Goal: Task Accomplishment & Management: Use online tool/utility

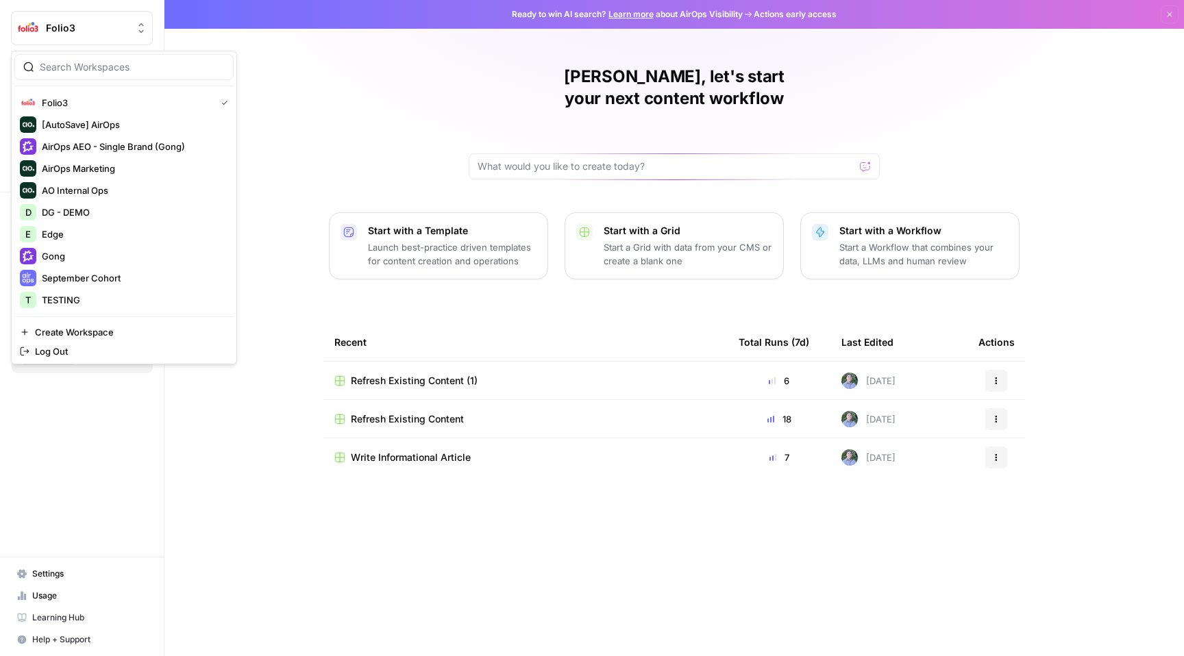
click at [132, 26] on div "Folio3" at bounding box center [97, 28] width 102 height 14
click at [346, 114] on div "Daniel, let's start your next content workflow Start with a Template Launch bes…" at bounding box center [673, 328] width 1019 height 656
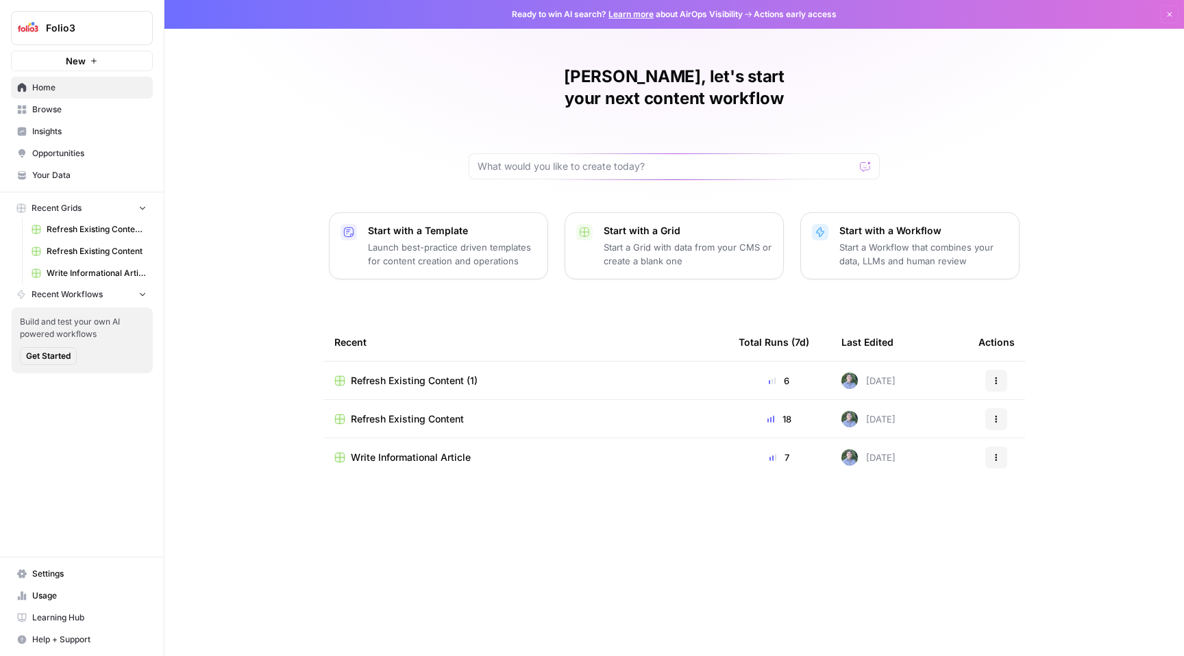
click at [95, 229] on span "Refresh Existing Content (1)" at bounding box center [97, 229] width 100 height 12
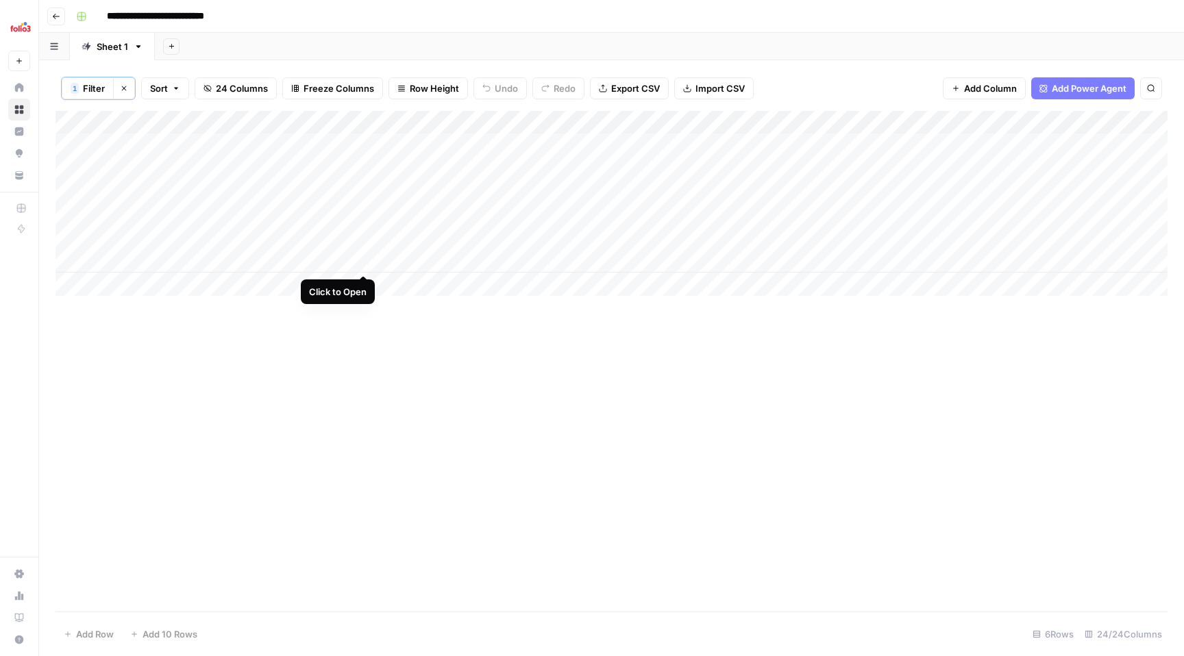
click at [364, 261] on div "Add Column" at bounding box center [611, 203] width 1112 height 185
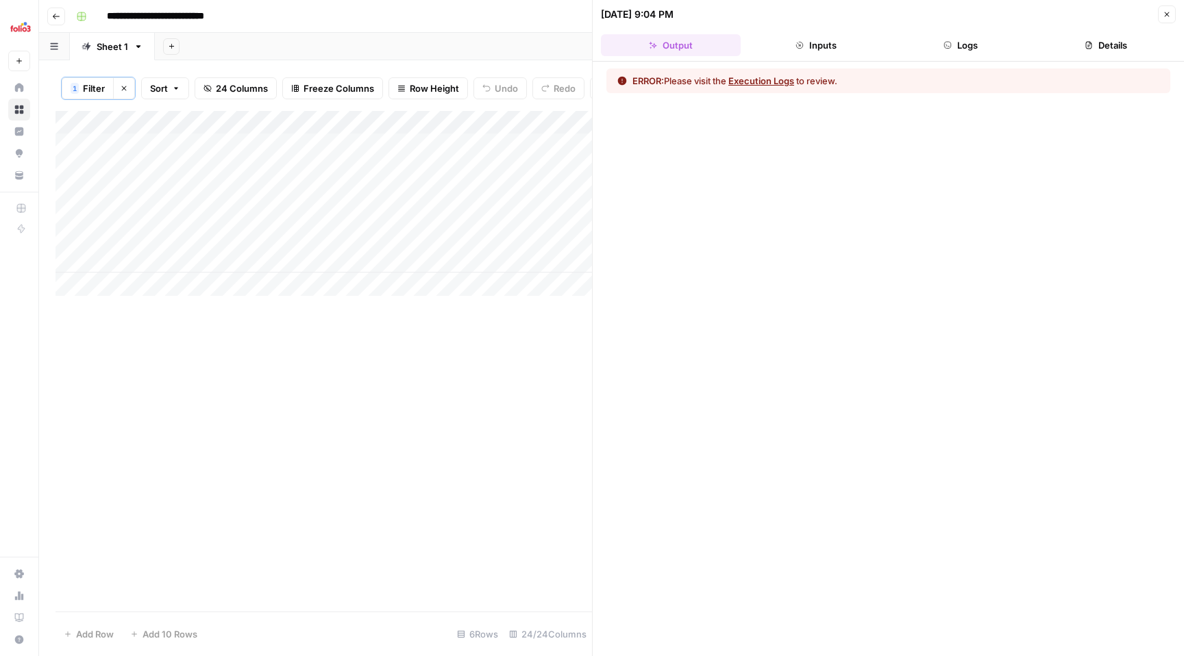
click at [770, 77] on button "Execution Logs" at bounding box center [761, 81] width 66 height 14
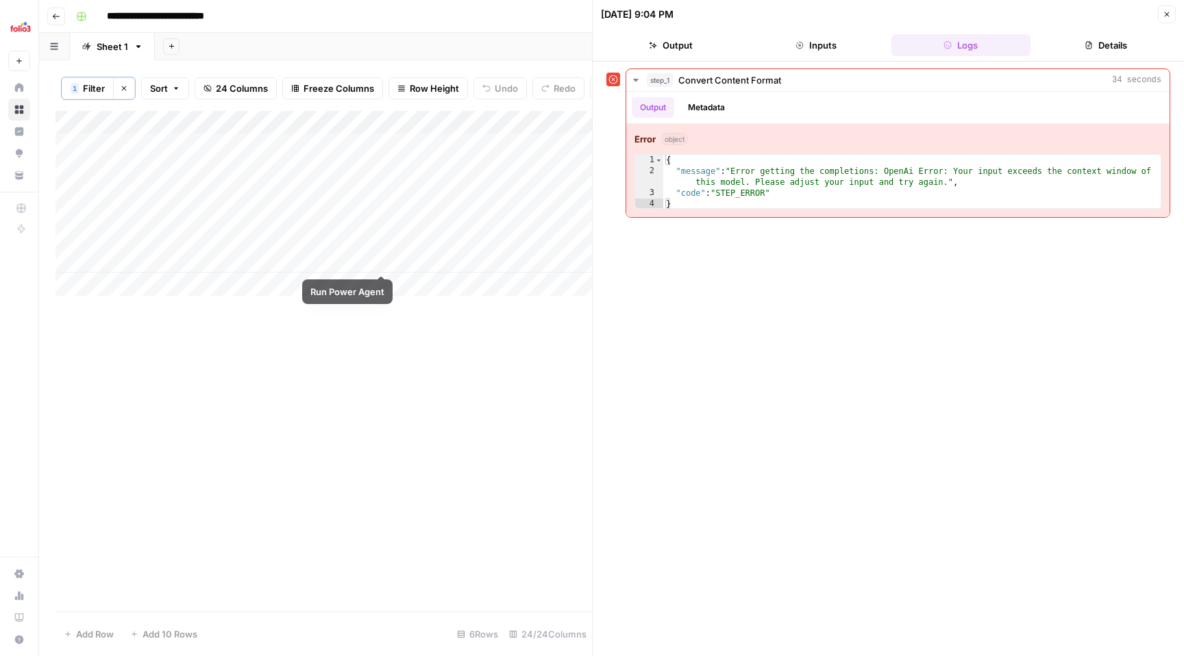
click at [382, 258] on div "Add Column" at bounding box center [323, 203] width 536 height 185
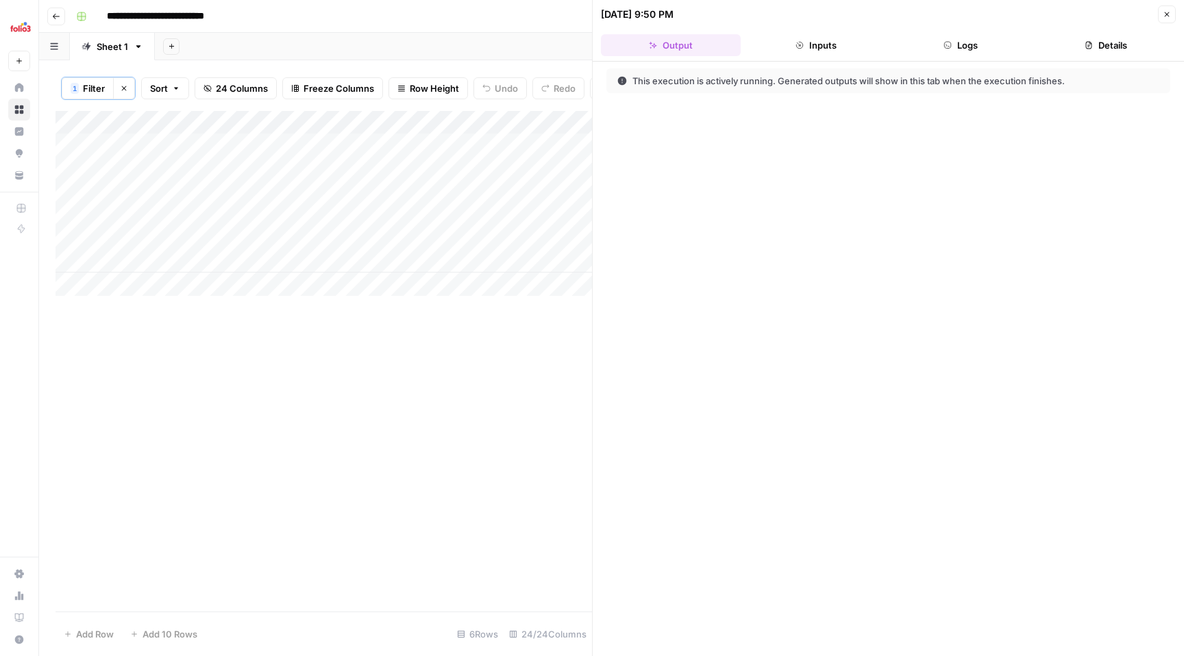
click at [1164, 18] on button "Close" at bounding box center [1167, 14] width 18 height 18
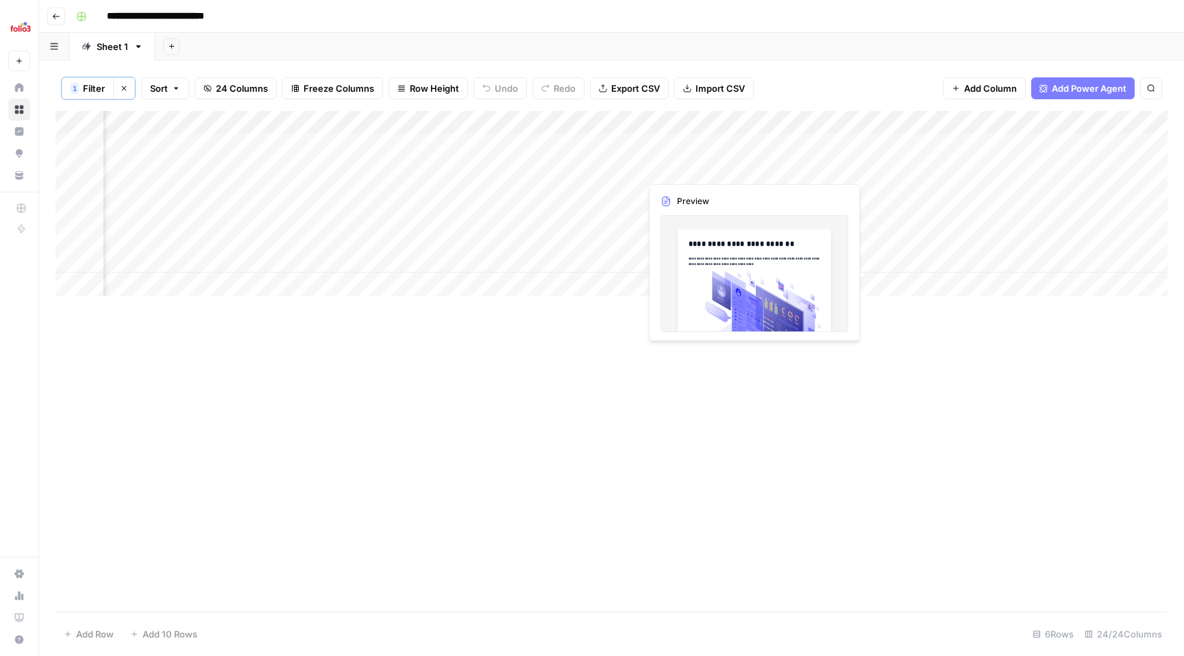
scroll to position [0, 127]
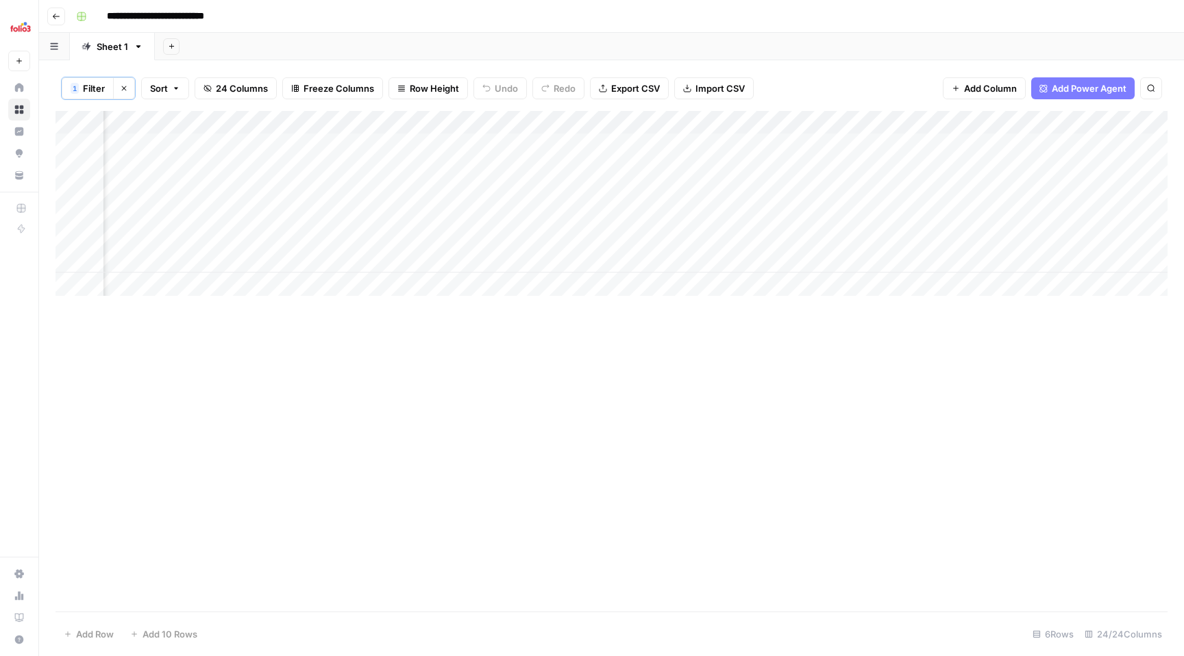
click at [865, 143] on div "Add Column" at bounding box center [611, 203] width 1112 height 185
click at [868, 166] on div "Add Column" at bounding box center [611, 203] width 1112 height 185
click at [866, 190] on div "Add Column" at bounding box center [611, 203] width 1112 height 185
click at [864, 212] on div "Add Column" at bounding box center [611, 203] width 1112 height 185
click at [862, 236] on div "Add Column" at bounding box center [611, 203] width 1112 height 185
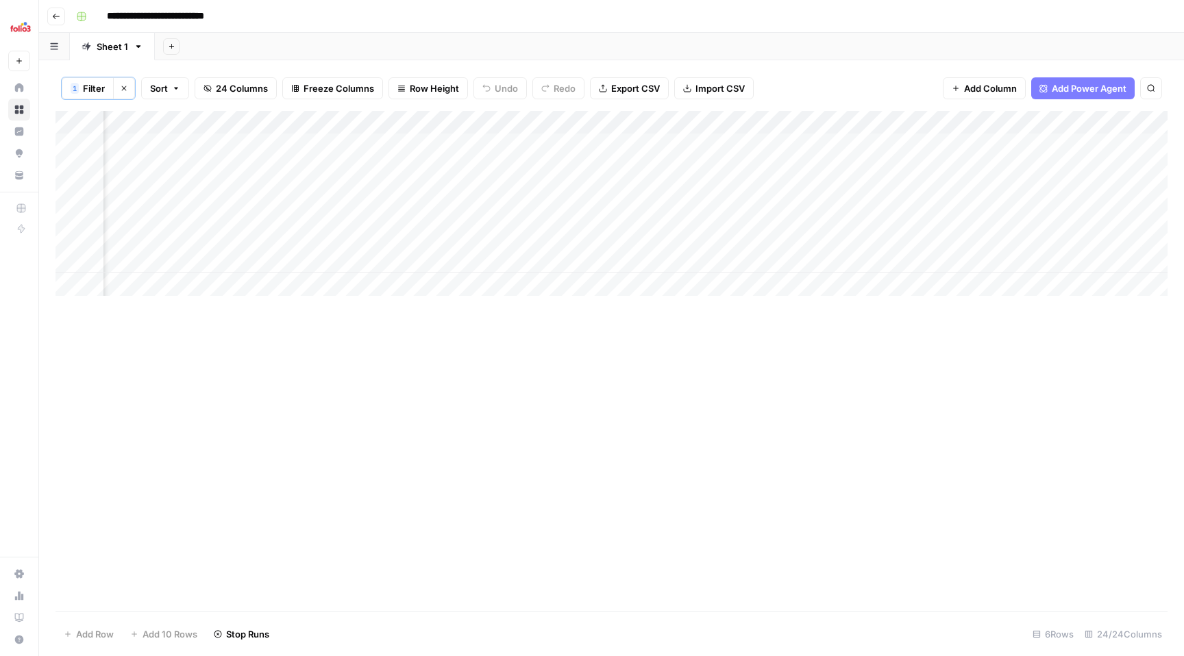
click at [868, 265] on div "Add Column" at bounding box center [611, 203] width 1112 height 185
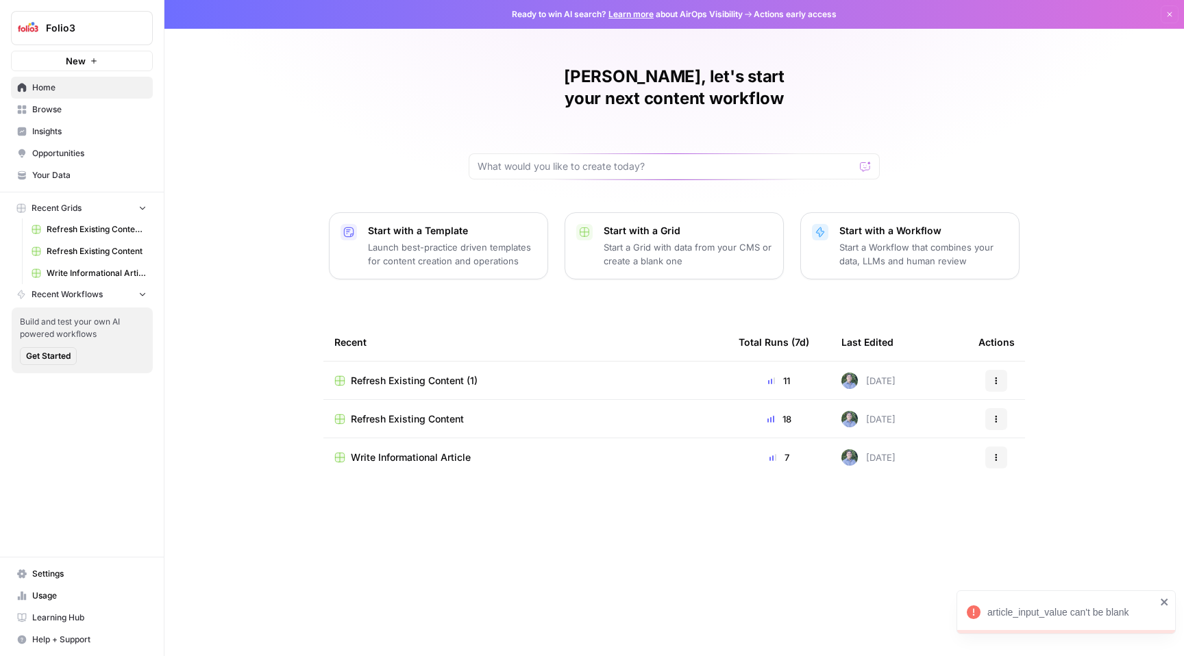
click at [451, 374] on span "Refresh Existing Content (1)" at bounding box center [414, 381] width 127 height 14
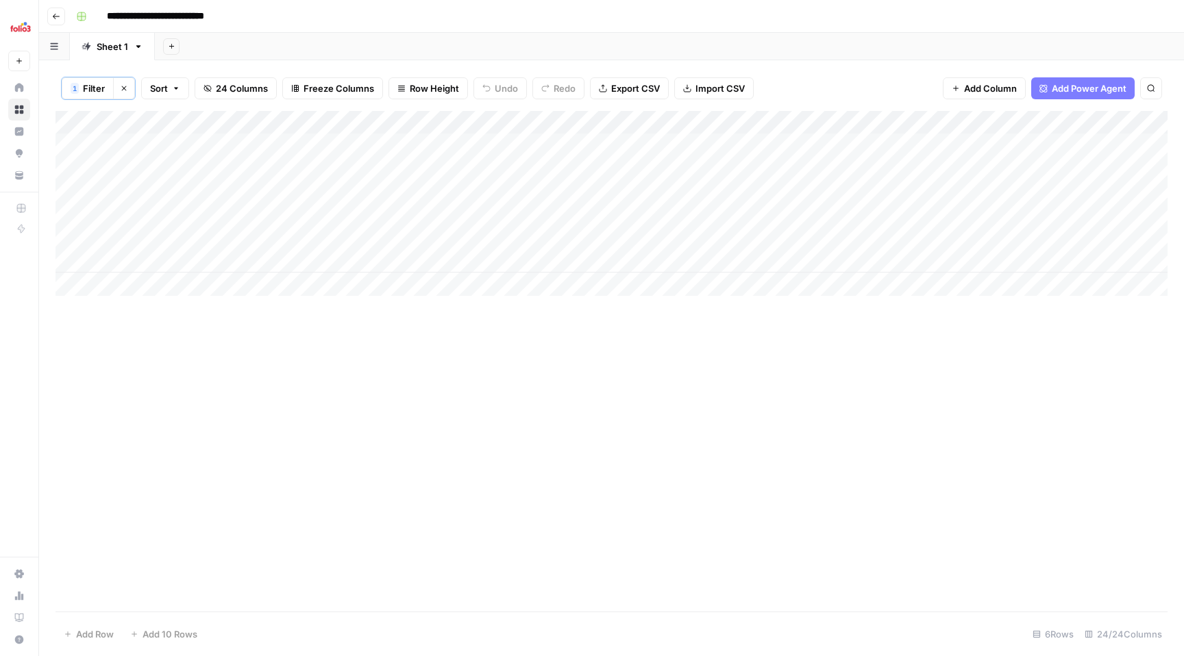
click at [229, 18] on input "**********" at bounding box center [171, 16] width 141 height 22
drag, startPoint x: 238, startPoint y: 15, endPoint x: 225, endPoint y: 16, distance: 13.7
click at [225, 16] on input "**********" at bounding box center [171, 16] width 141 height 22
type input "**********"
drag, startPoint x: 227, startPoint y: 118, endPoint x: 381, endPoint y: 117, distance: 154.1
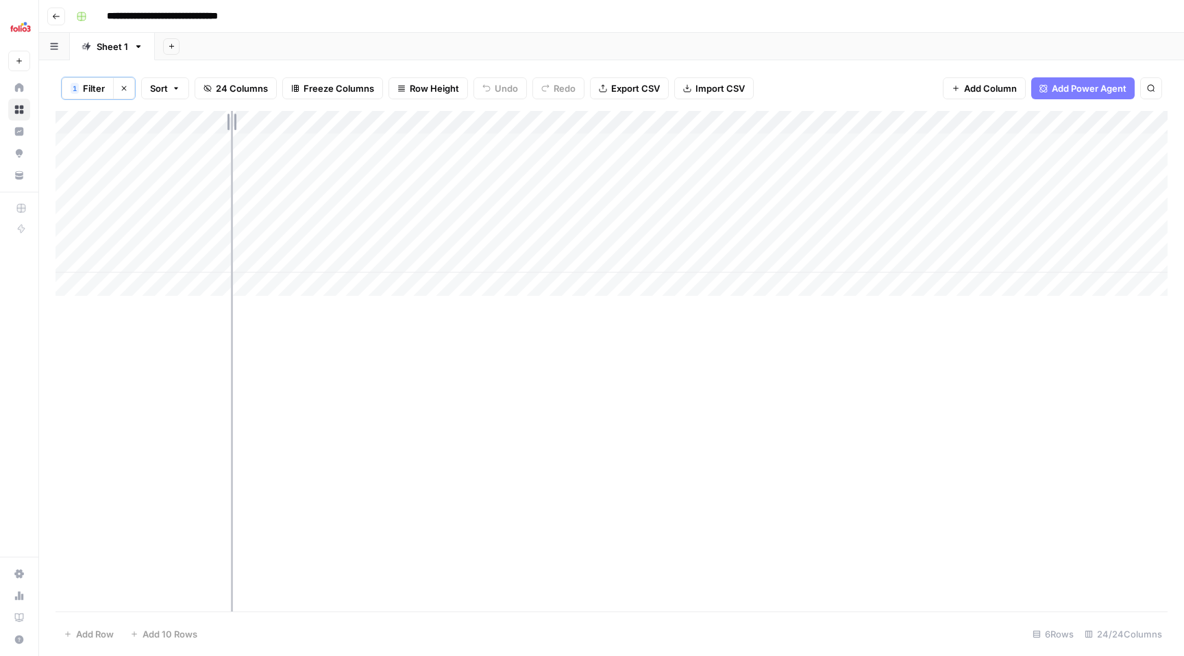
click at [381, 117] on div "Add Column" at bounding box center [611, 203] width 1112 height 185
click at [71, 263] on div "Add Column" at bounding box center [611, 203] width 1112 height 185
click at [93, 633] on span "Delete 1 Row" at bounding box center [91, 634] width 55 height 14
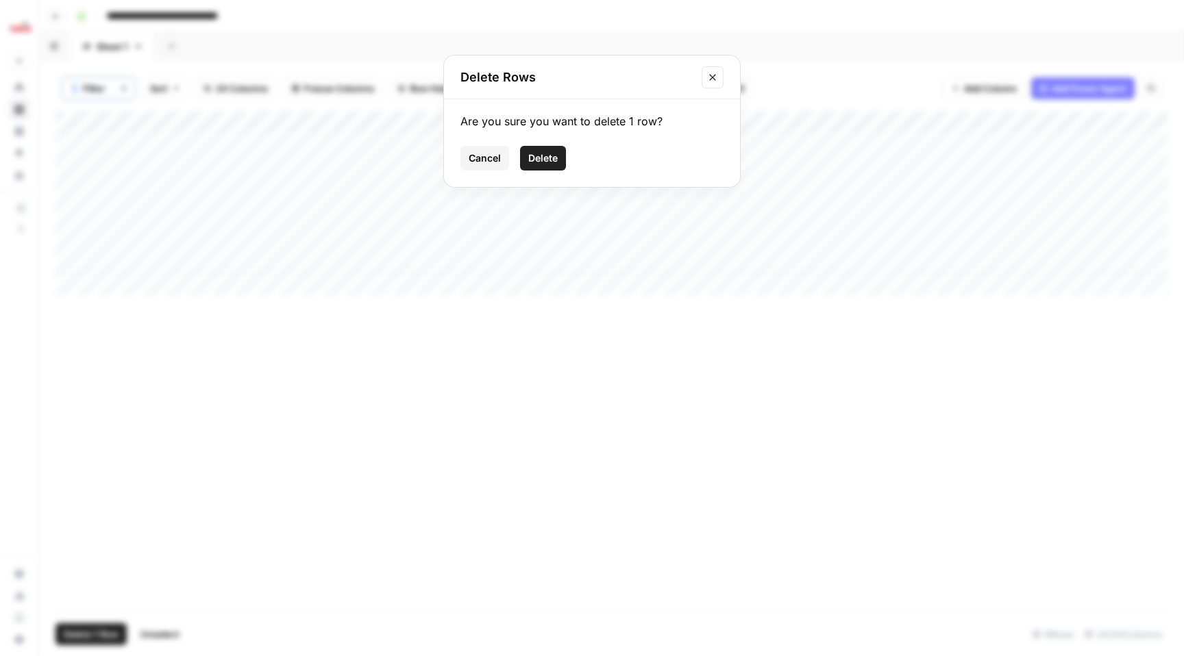
click at [545, 153] on span "Delete" at bounding box center [542, 158] width 29 height 14
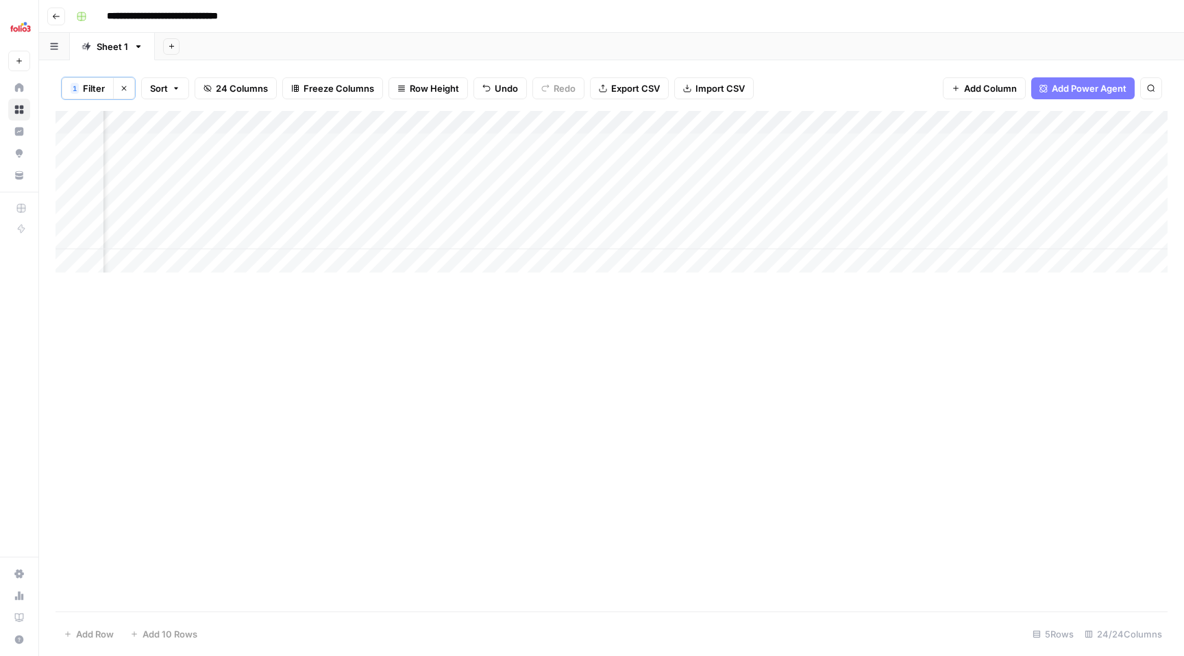
scroll to position [0, 1026]
click at [65, 16] on header "**********" at bounding box center [611, 16] width 1144 height 33
click at [55, 15] on icon "button" at bounding box center [56, 16] width 8 height 8
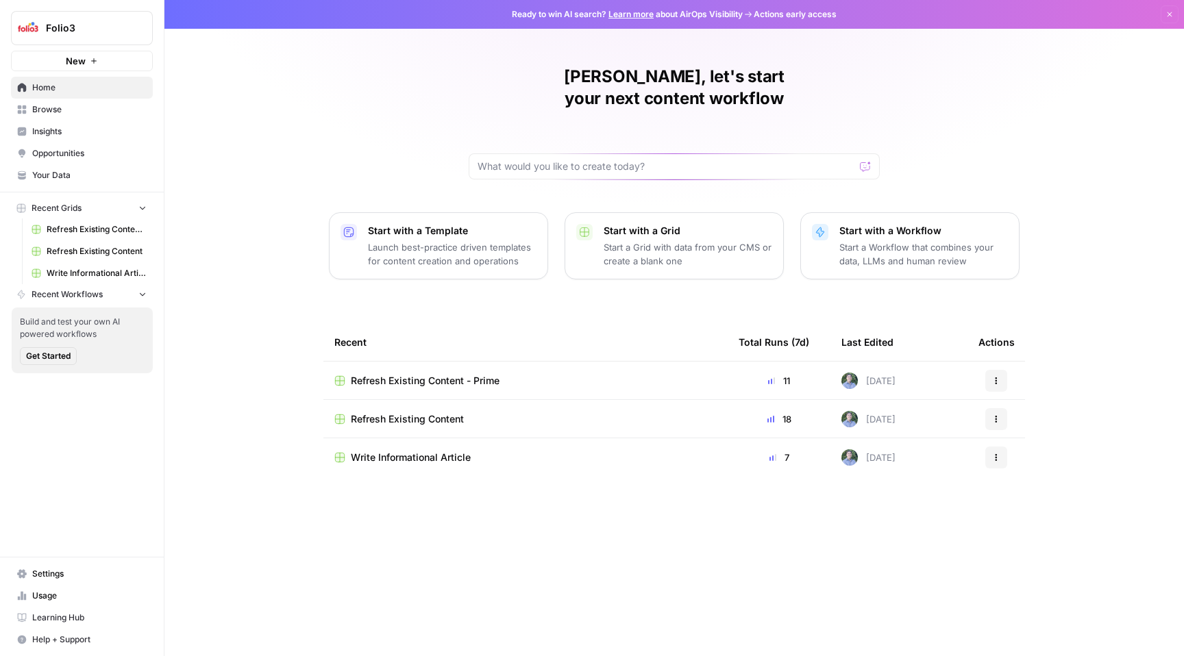
click at [449, 451] on span "Write Informational Article" at bounding box center [411, 458] width 120 height 14
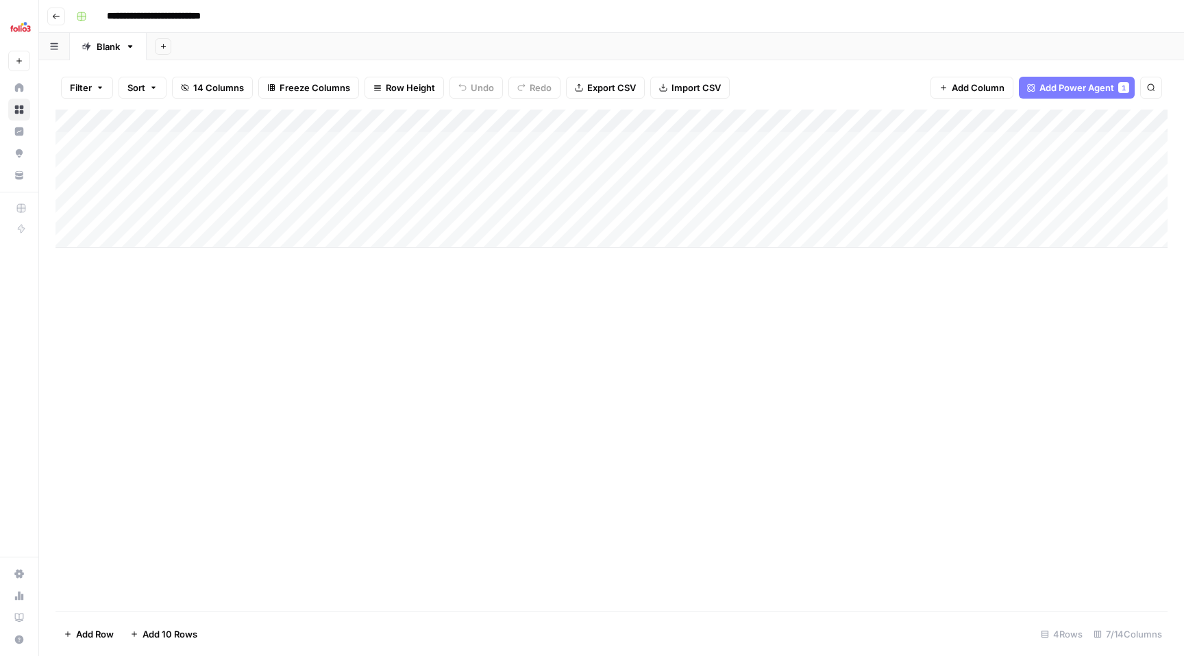
click at [953, 190] on div "Add Column" at bounding box center [611, 179] width 1112 height 138
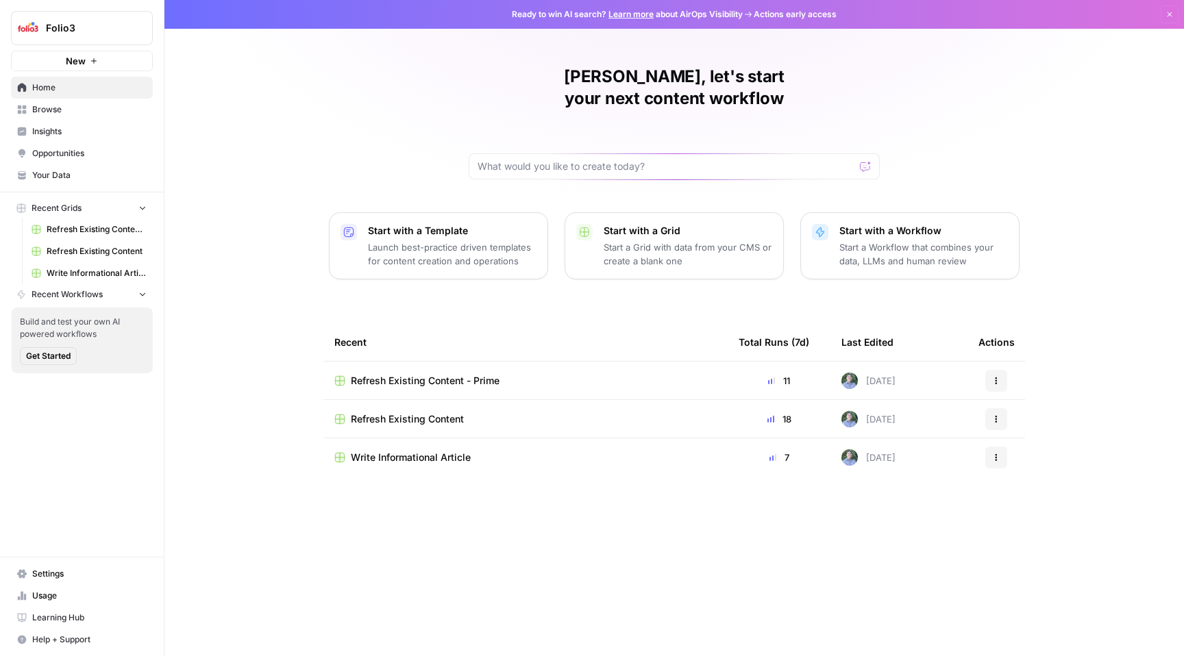
click at [418, 451] on span "Write Informational Article" at bounding box center [411, 458] width 120 height 14
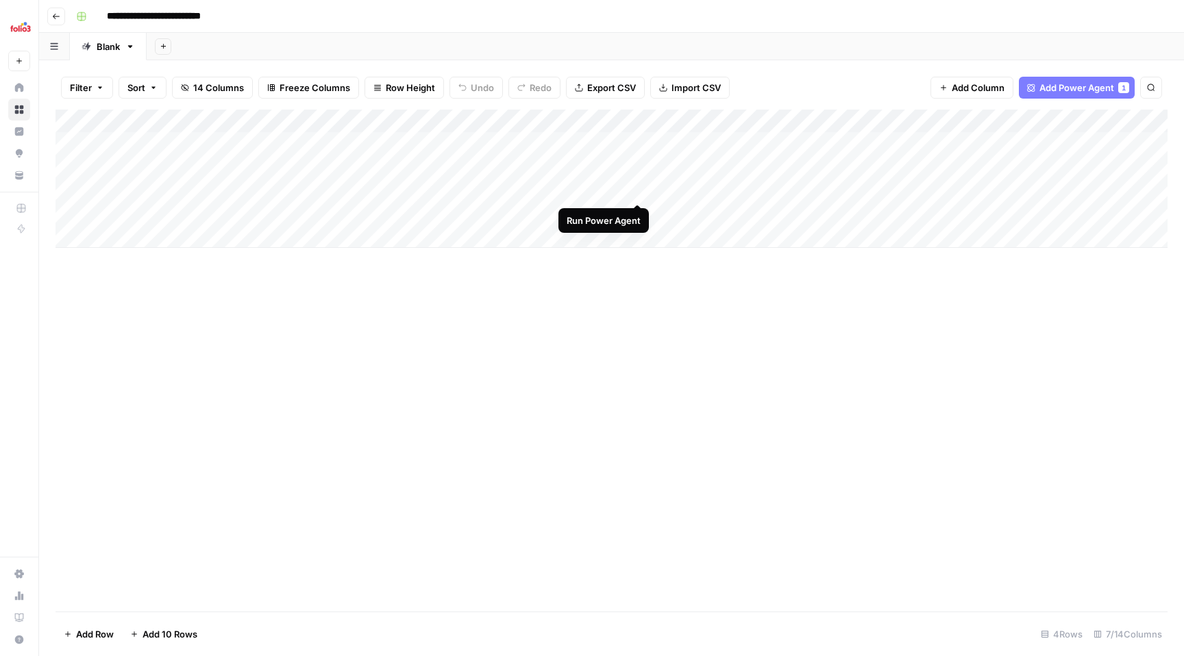
click at [638, 190] on div "Add Column" at bounding box center [611, 179] width 1112 height 138
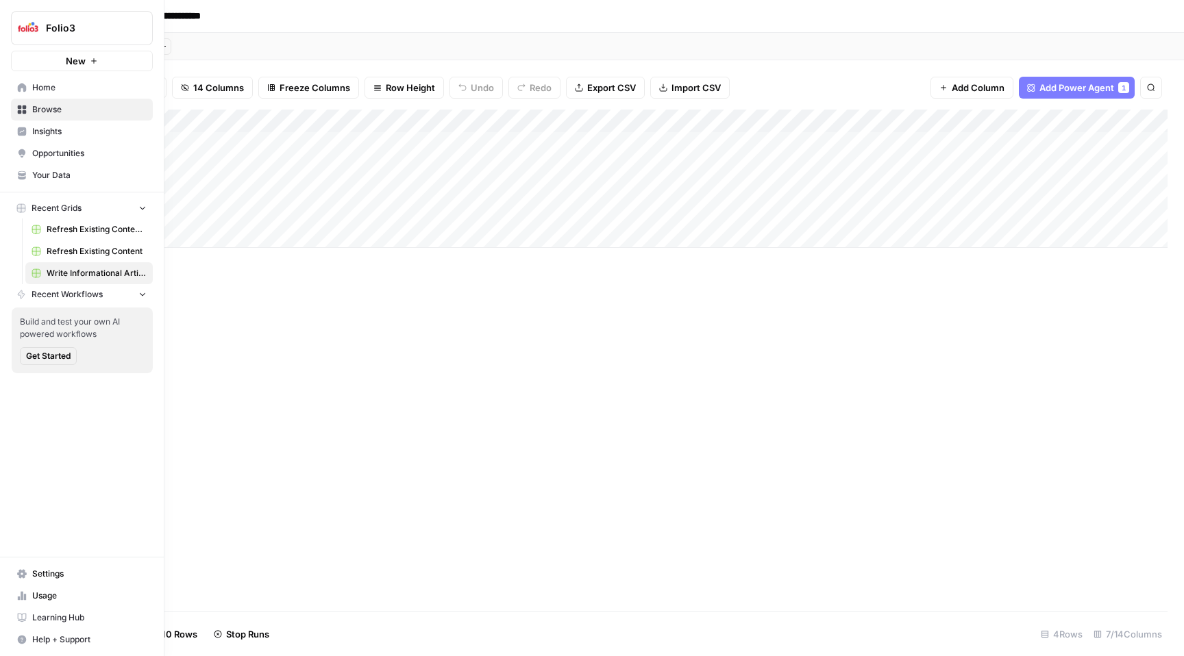
click at [61, 25] on span "Folio3" at bounding box center [87, 28] width 83 height 14
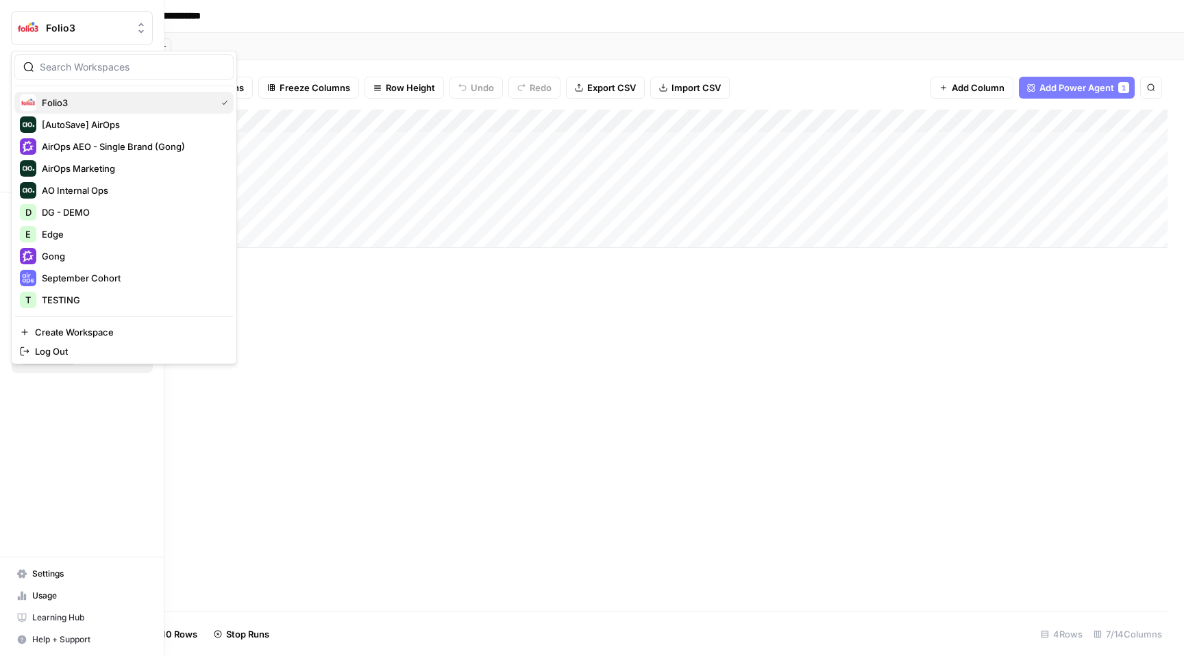
click at [100, 102] on span "Folio3" at bounding box center [126, 103] width 168 height 14
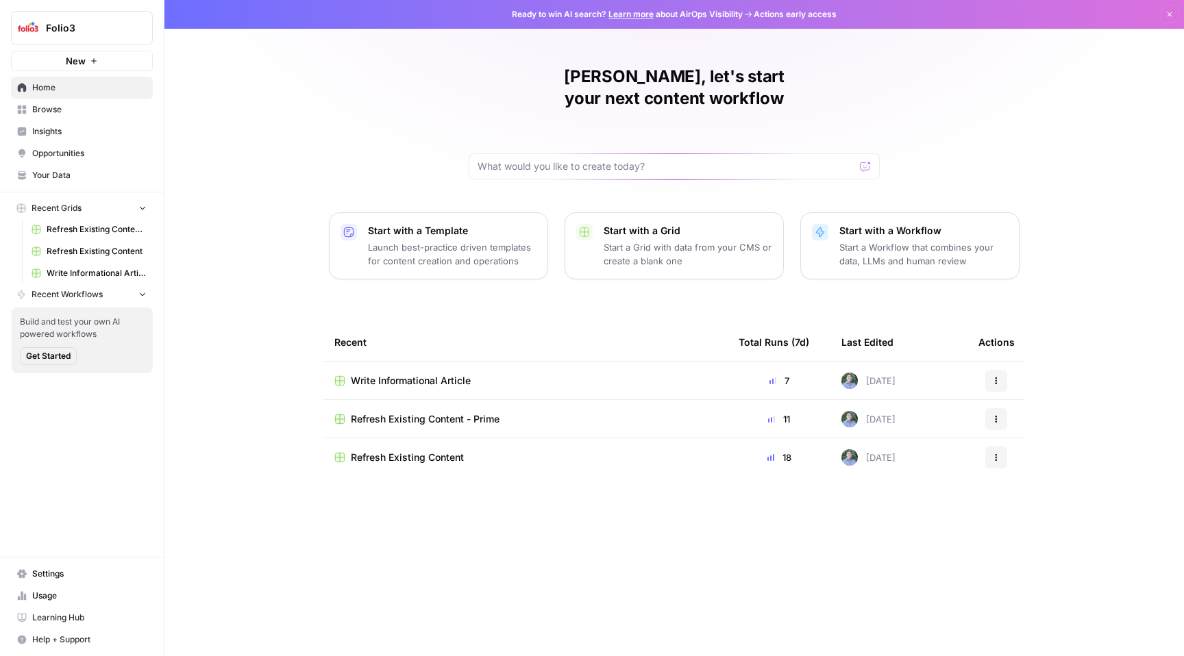
click at [79, 175] on span "Your Data" at bounding box center [89, 175] width 114 height 12
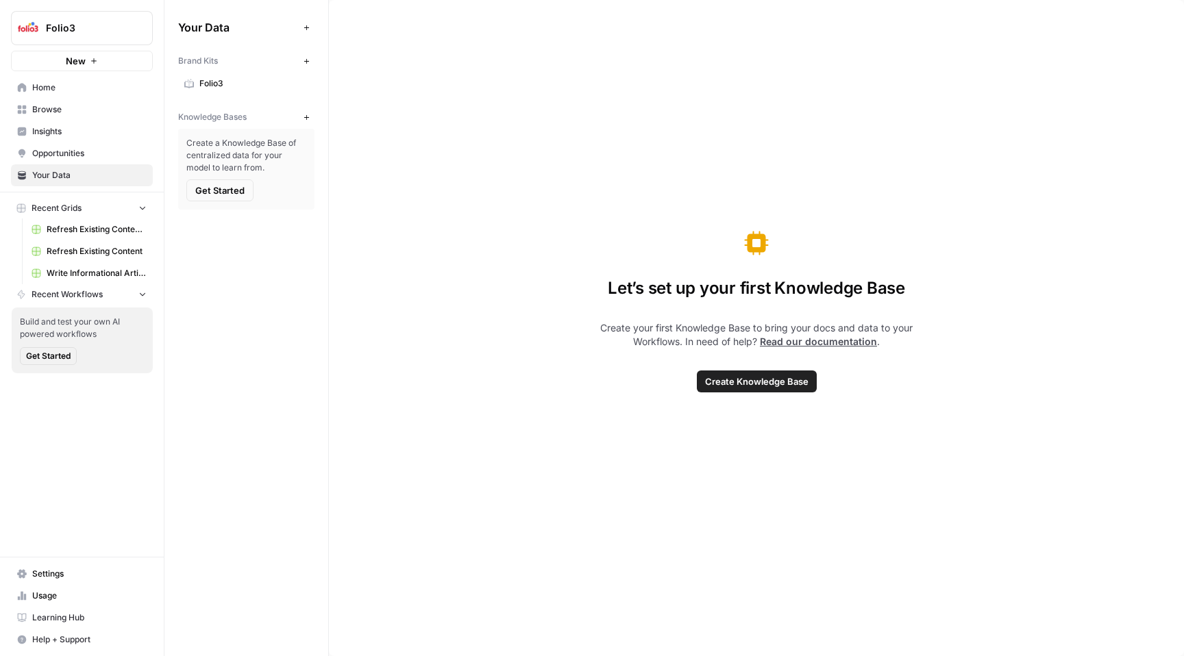
click at [238, 80] on span "Folio3" at bounding box center [253, 83] width 109 height 12
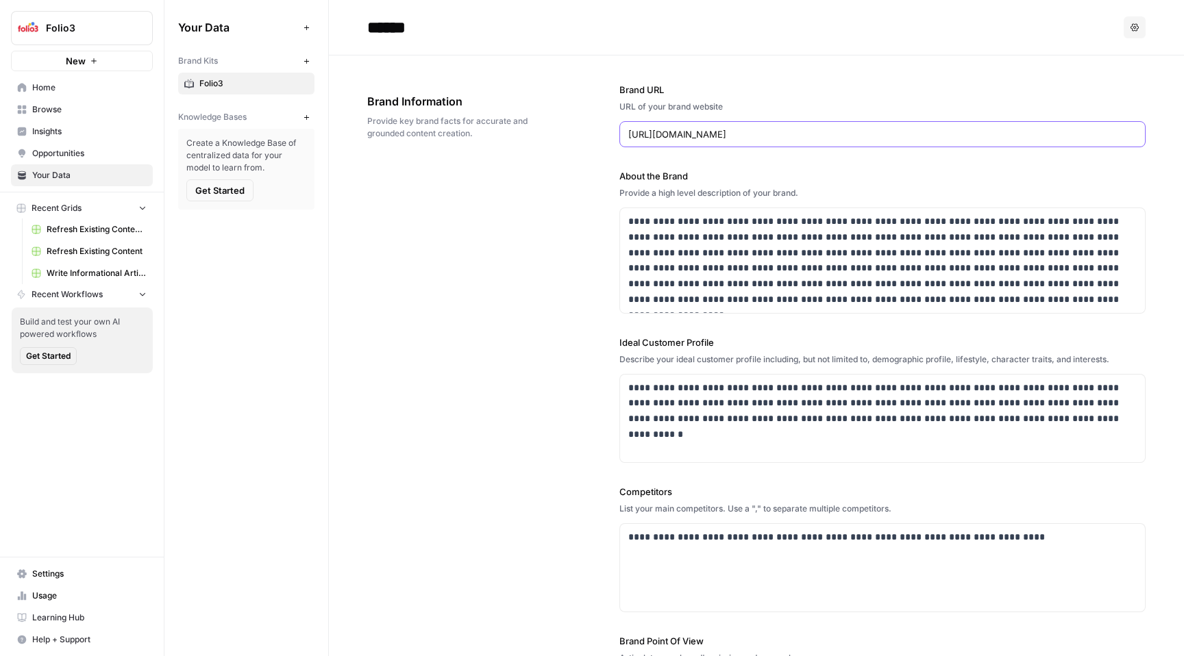
drag, startPoint x: 749, startPoint y: 138, endPoint x: 608, endPoint y: 138, distance: 141.8
click at [608, 138] on div "**********" at bounding box center [756, 422] width 778 height 734
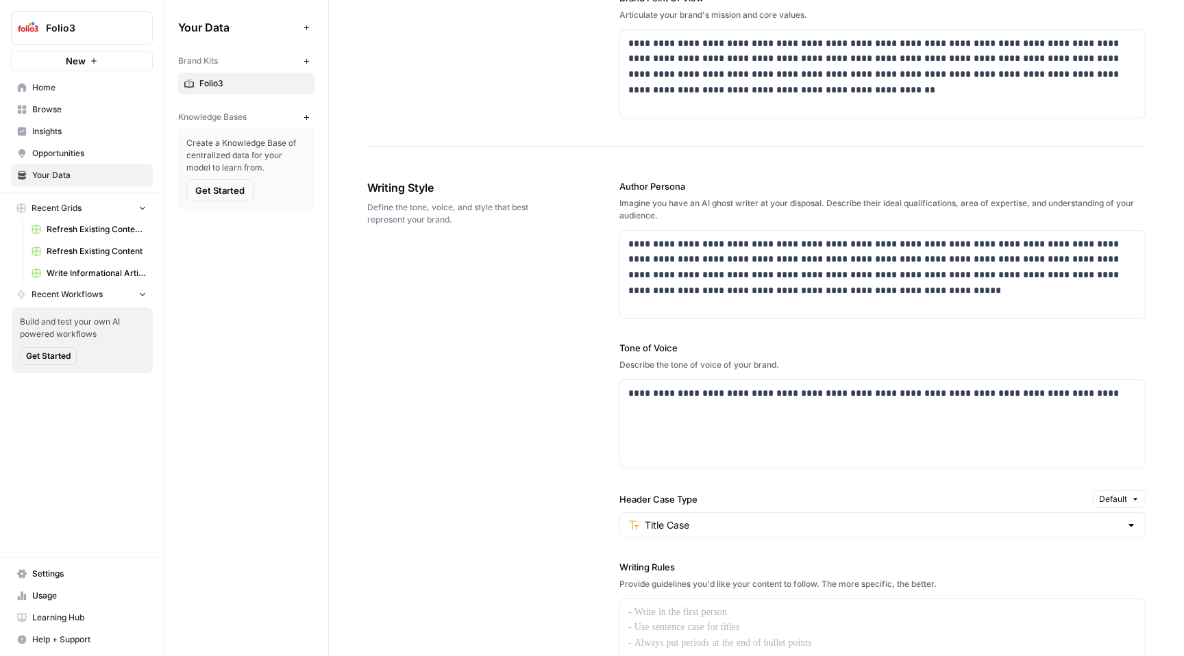
scroll to position [646, 0]
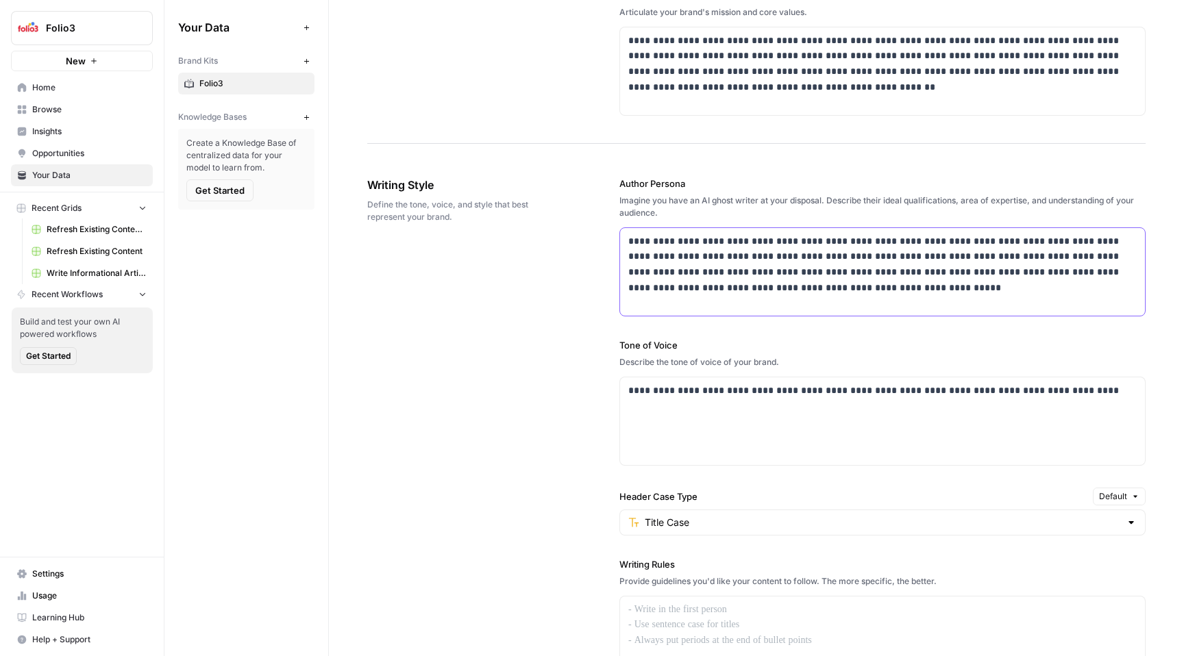
click at [776, 309] on div "**********" at bounding box center [882, 272] width 525 height 88
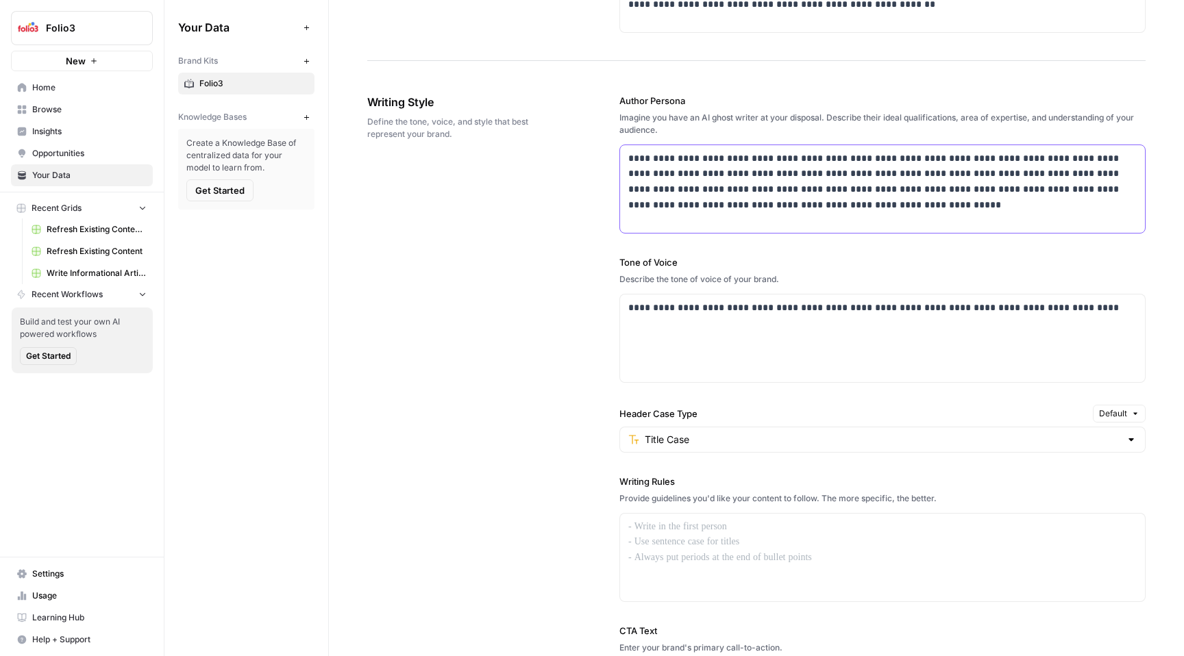
scroll to position [751, 0]
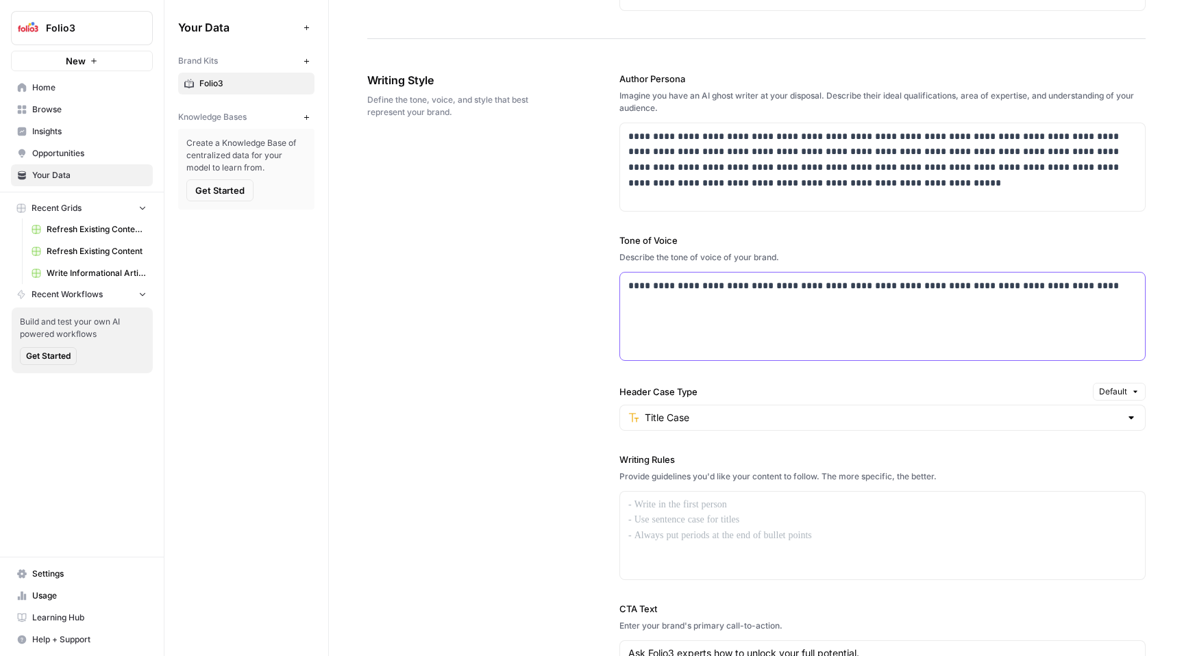
click at [705, 327] on div "**********" at bounding box center [882, 317] width 525 height 88
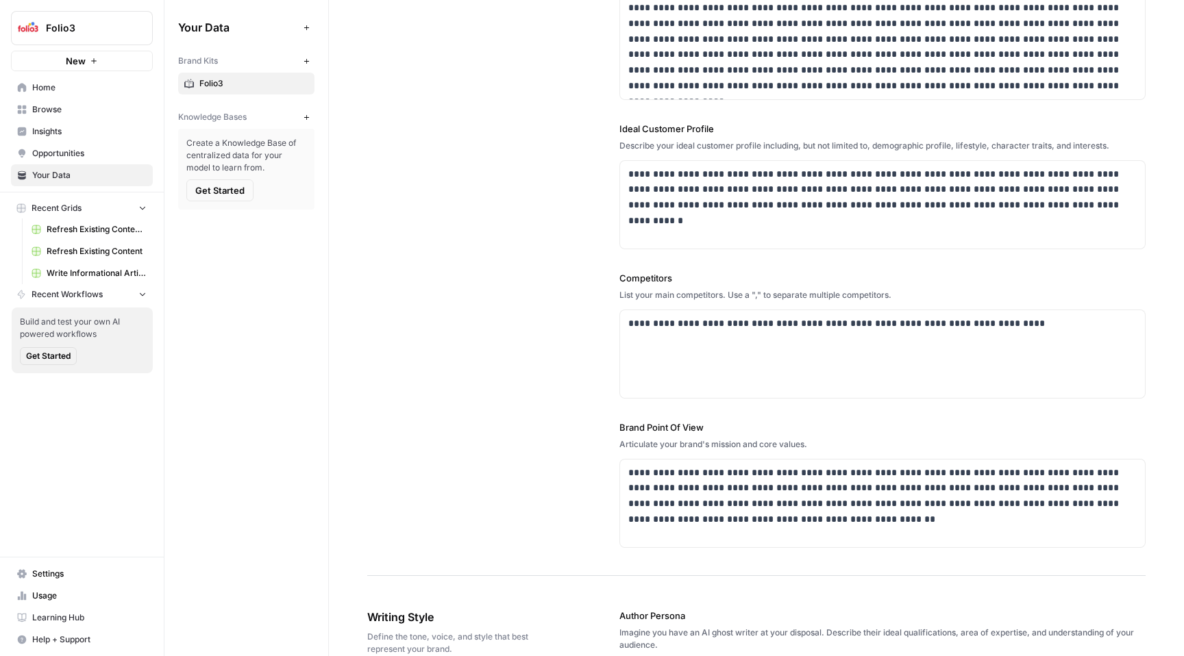
scroll to position [0, 0]
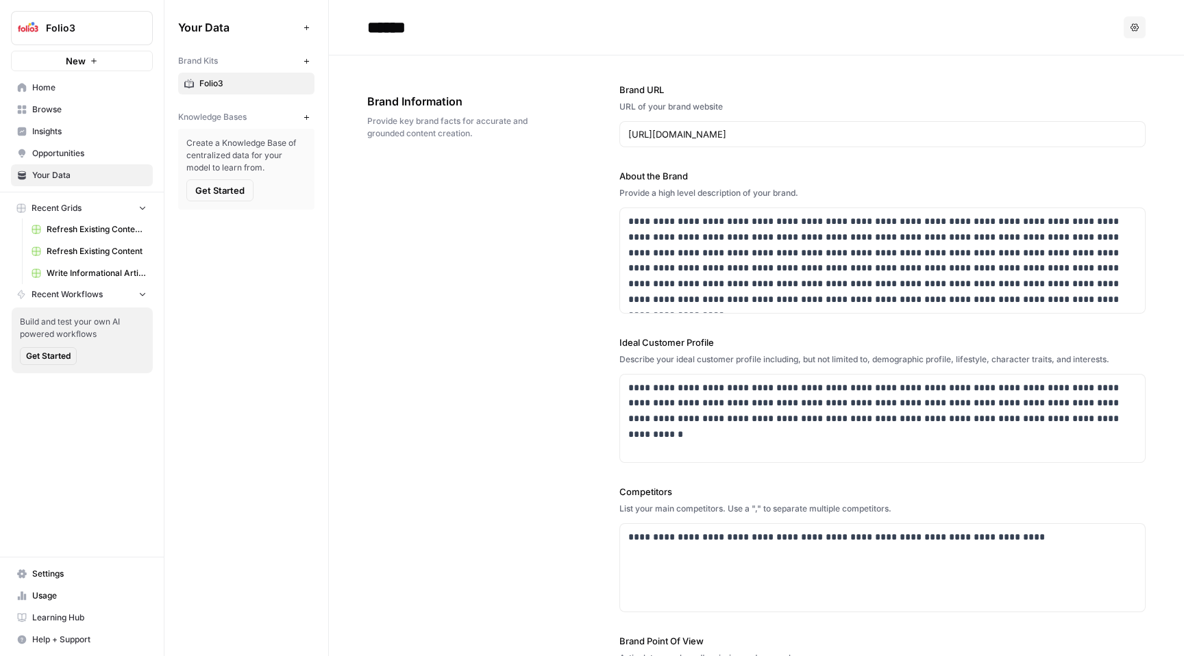
click at [90, 108] on span "Browse" at bounding box center [89, 109] width 114 height 12
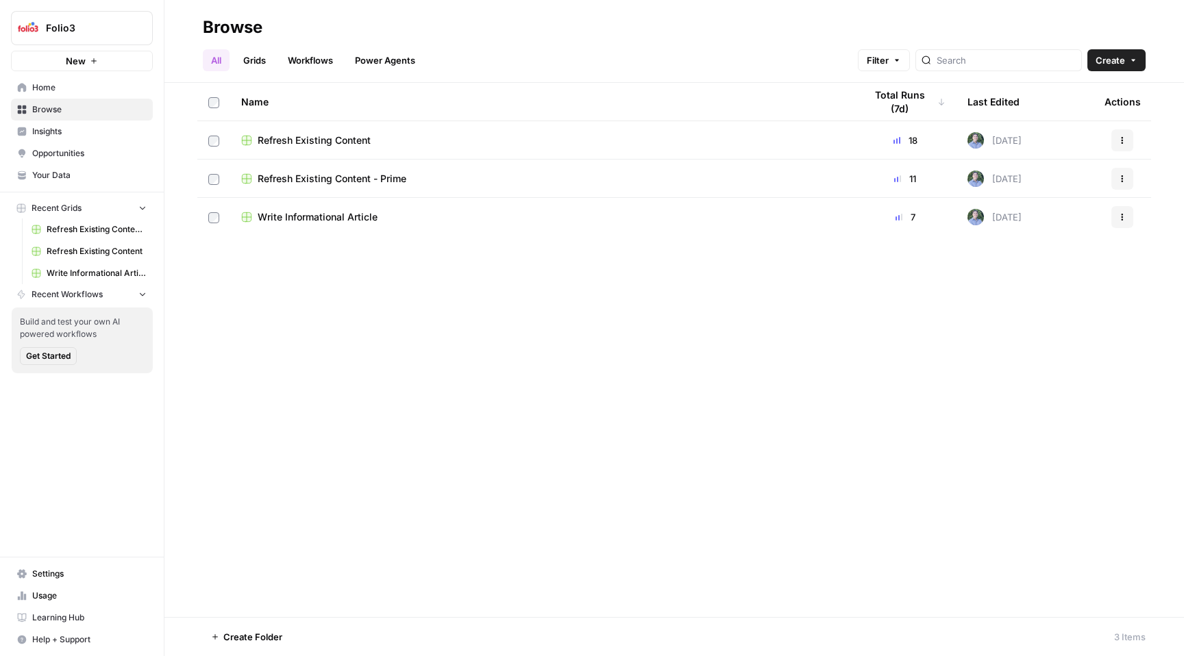
click at [307, 220] on span "Write Informational Article" at bounding box center [318, 217] width 120 height 14
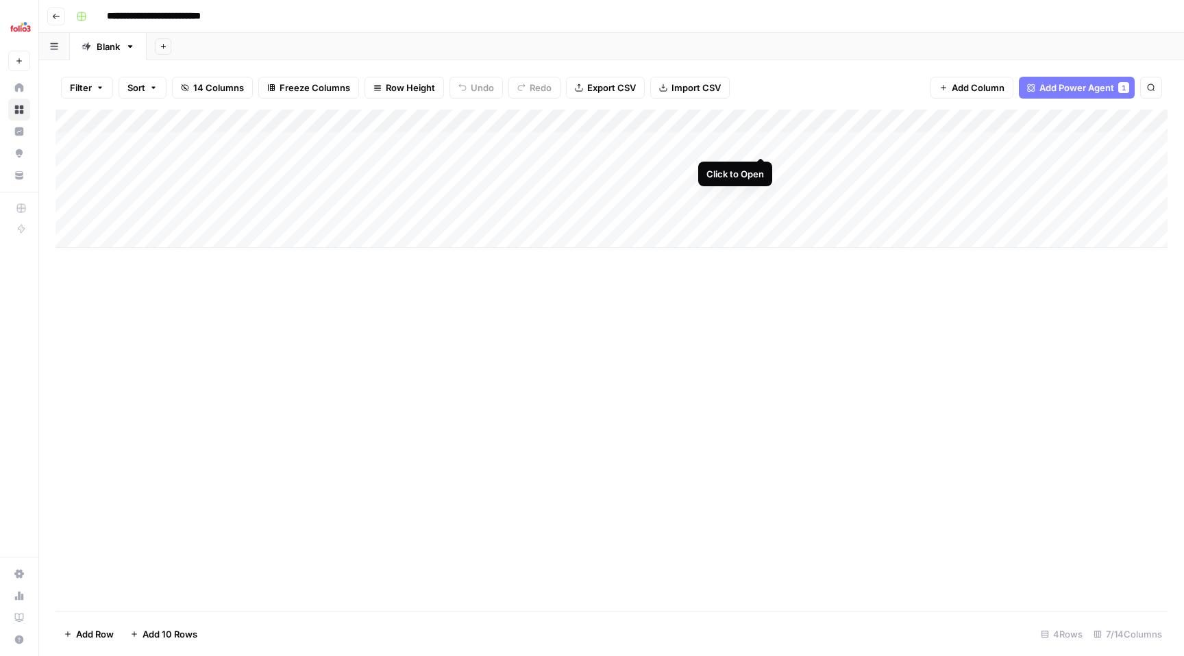
click at [759, 141] on div "Add Column" at bounding box center [611, 179] width 1112 height 138
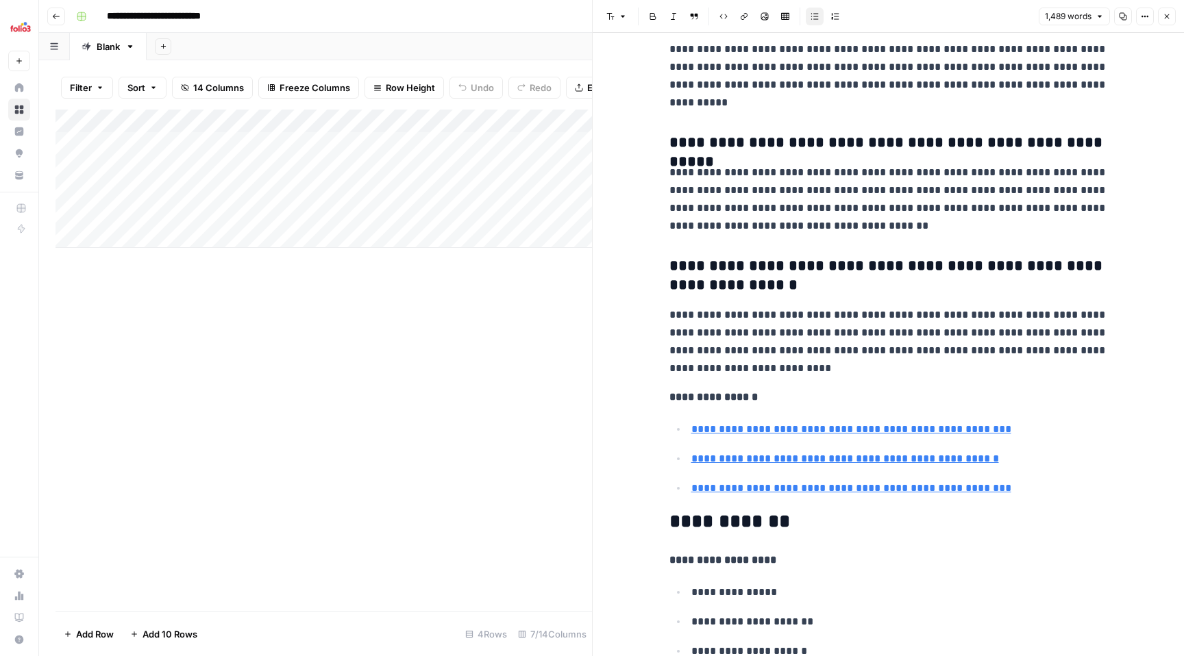
scroll to position [4626, 0]
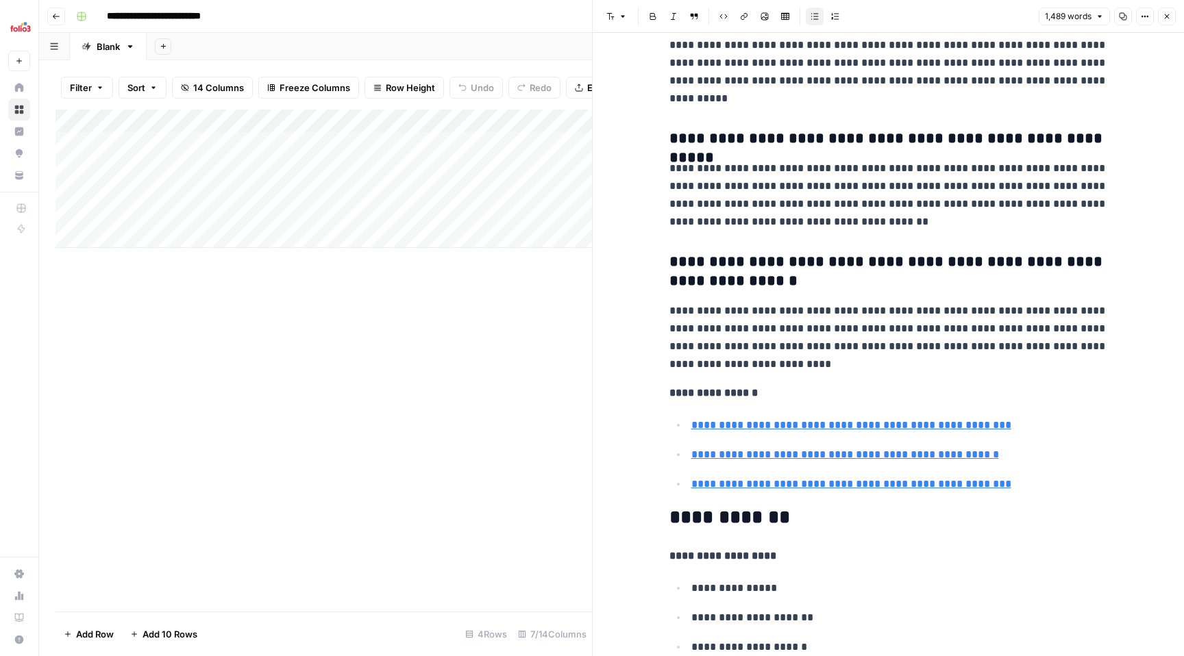
click at [1162, 16] on icon "button" at bounding box center [1166, 16] width 8 height 8
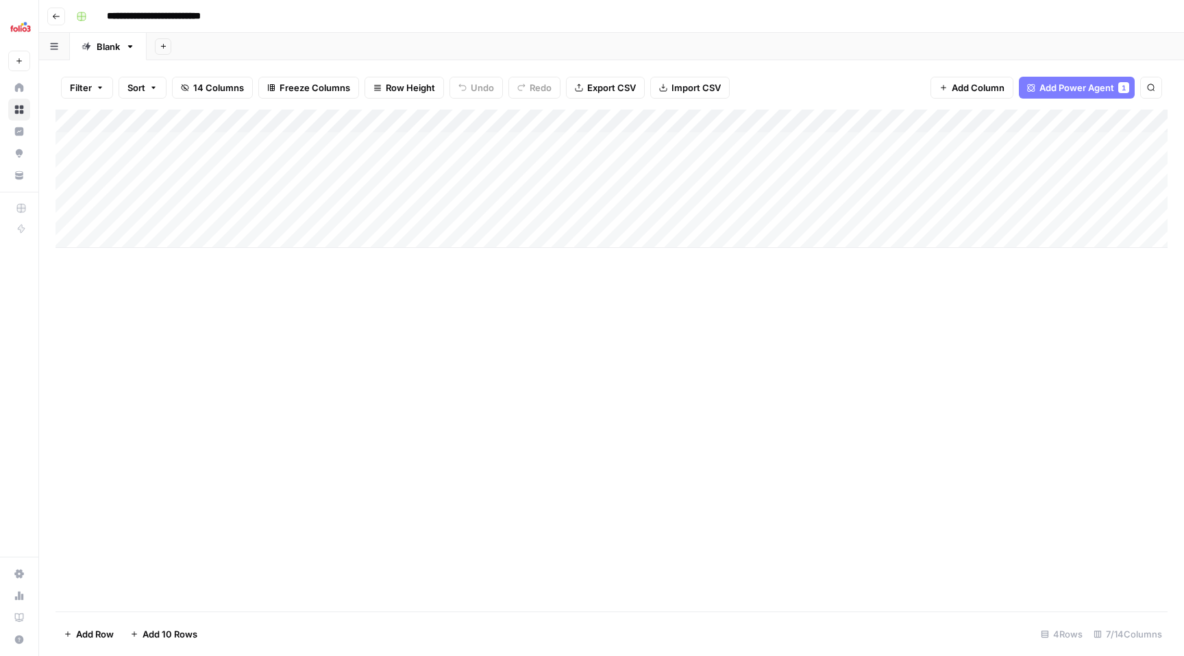
click at [621, 119] on div "Add Column" at bounding box center [611, 179] width 1112 height 138
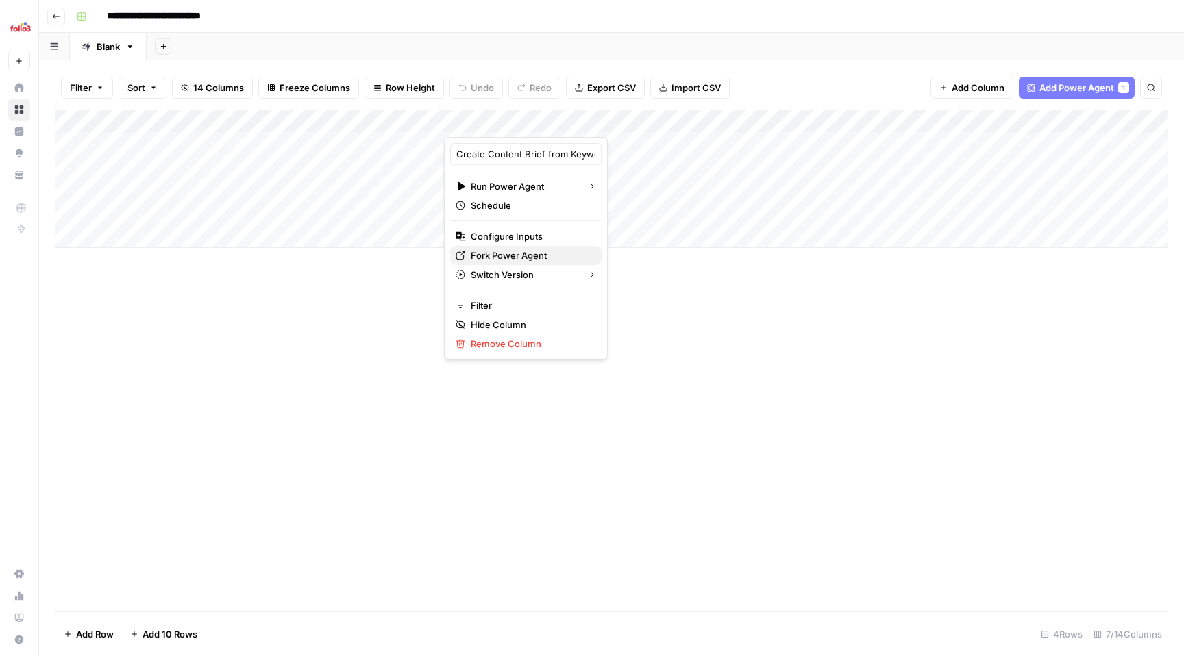
click at [535, 255] on span "Fork Power Agent" at bounding box center [531, 256] width 120 height 14
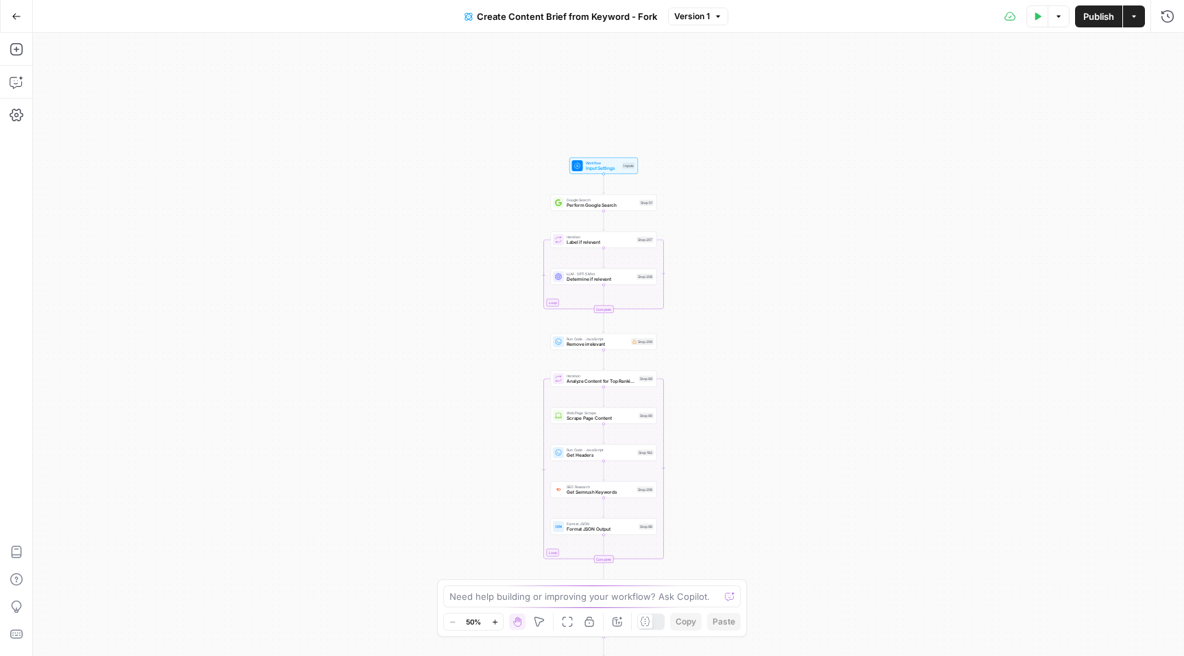
drag, startPoint x: 681, startPoint y: 95, endPoint x: 675, endPoint y: 292, distance: 197.4
click at [675, 293] on div "Workflow Input Settings Inputs Google Search Perform Google Search Step 51 Loop…" at bounding box center [608, 344] width 1151 height 623
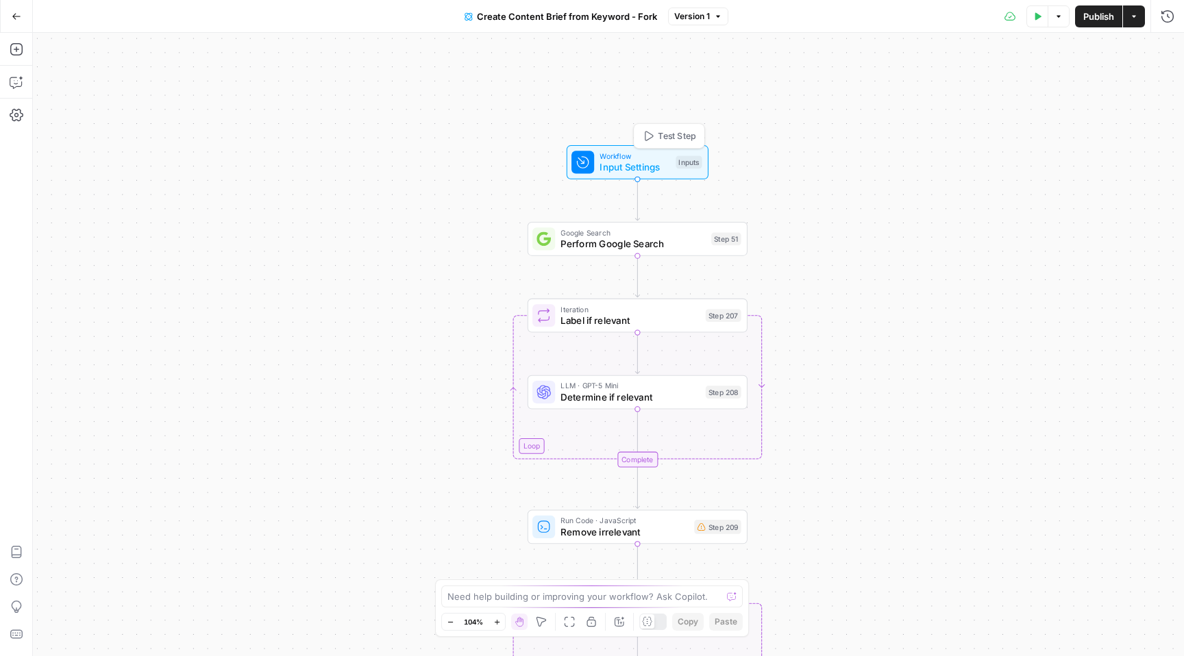
click at [661, 164] on span "Input Settings" at bounding box center [634, 167] width 71 height 14
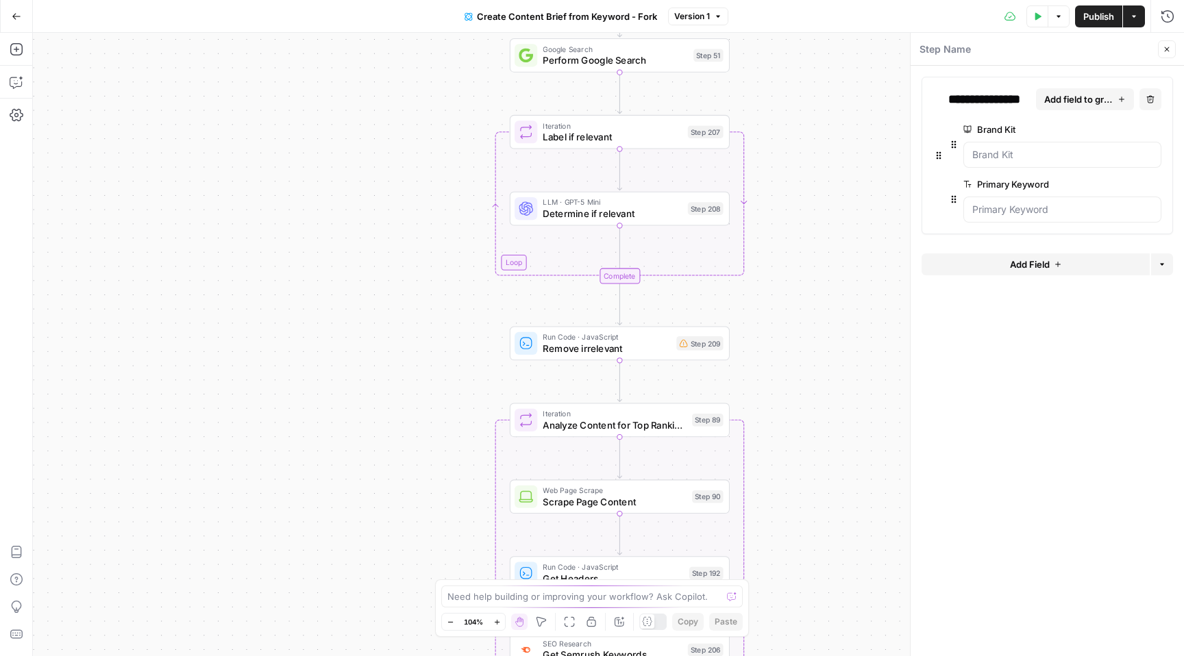
drag, startPoint x: 775, startPoint y: 310, endPoint x: 758, endPoint y: 126, distance: 184.4
click at [758, 126] on div "Workflow Input Settings Inputs Google Search Perform Google Search Step 51 Loop…" at bounding box center [608, 344] width 1151 height 623
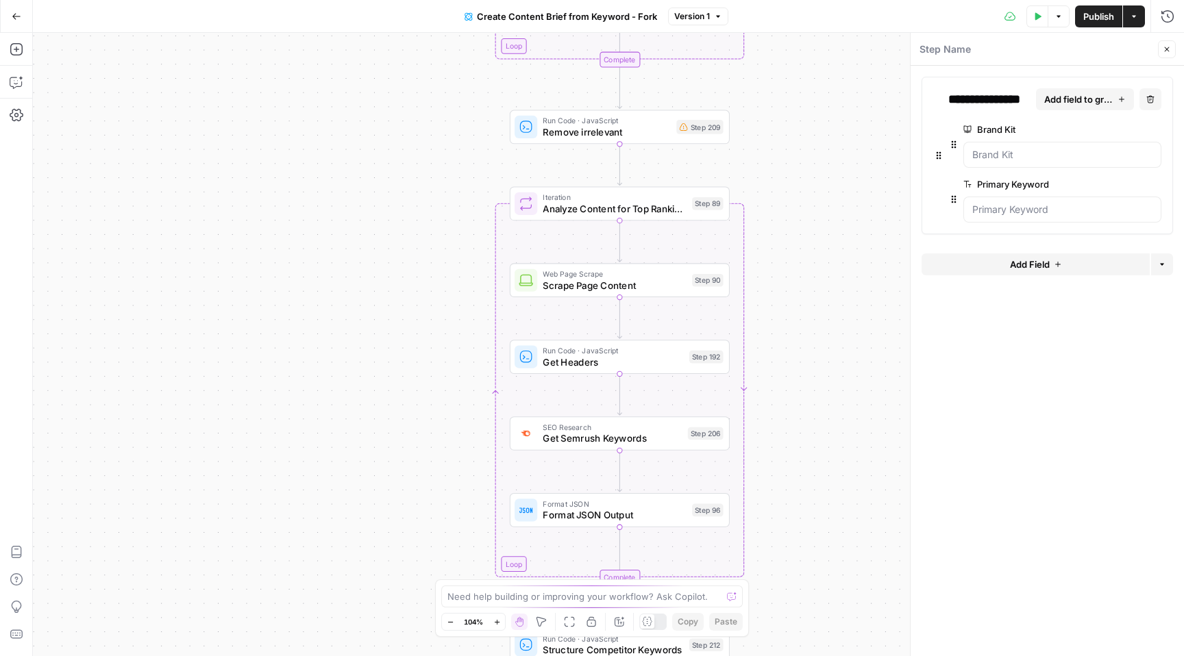
drag, startPoint x: 775, startPoint y: 384, endPoint x: 775, endPoint y: 160, distance: 224.0
click at [775, 160] on div "Workflow Input Settings Inputs Google Search Perform Google Search Step 51 Loop…" at bounding box center [608, 344] width 1151 height 623
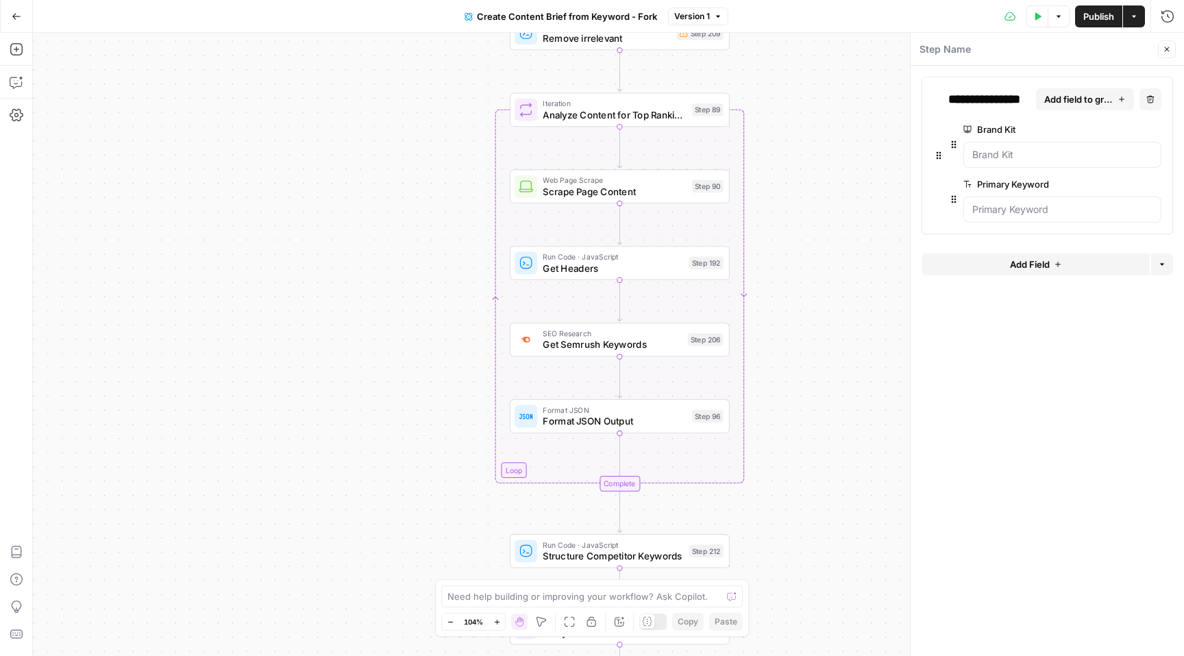
drag, startPoint x: 759, startPoint y: 279, endPoint x: 759, endPoint y: 184, distance: 94.5
click at [759, 184] on div "Workflow Input Settings Inputs Google Search Perform Google Search Step 51 Loop…" at bounding box center [608, 344] width 1151 height 623
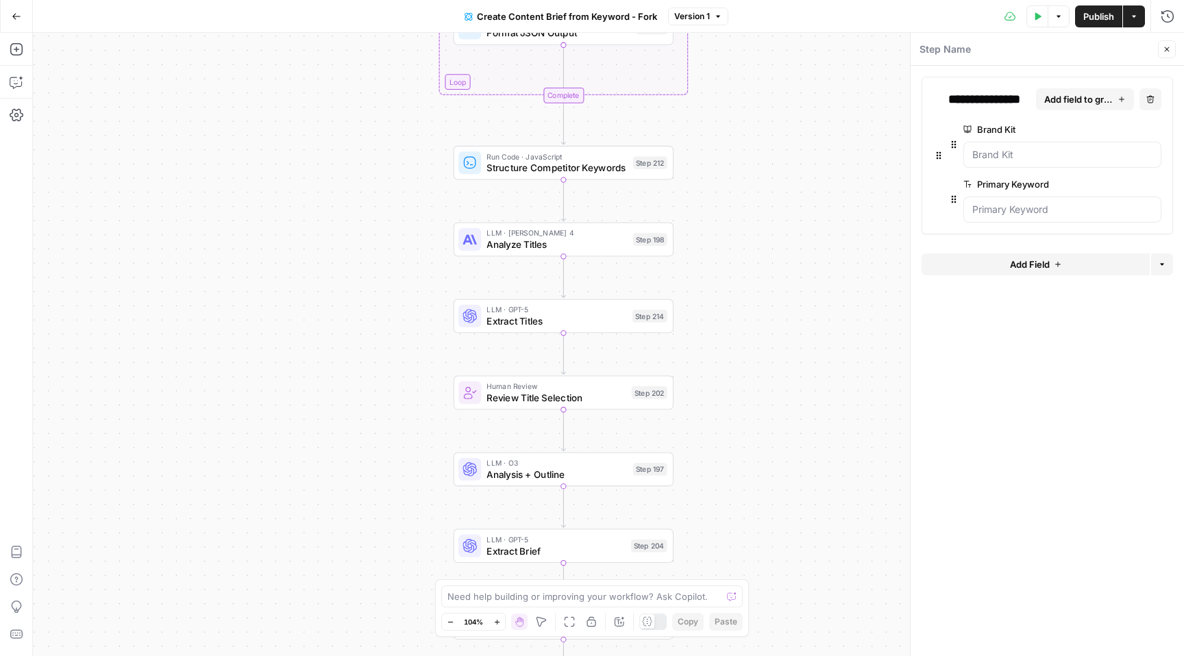
drag, startPoint x: 736, startPoint y: 451, endPoint x: 679, endPoint y: 71, distance: 384.3
click at [679, 71] on div "Workflow Input Settings Inputs Google Search Perform Google Search Step 51 Loop…" at bounding box center [608, 344] width 1151 height 623
click at [552, 468] on span "Analysis + Outline" at bounding box center [556, 474] width 140 height 14
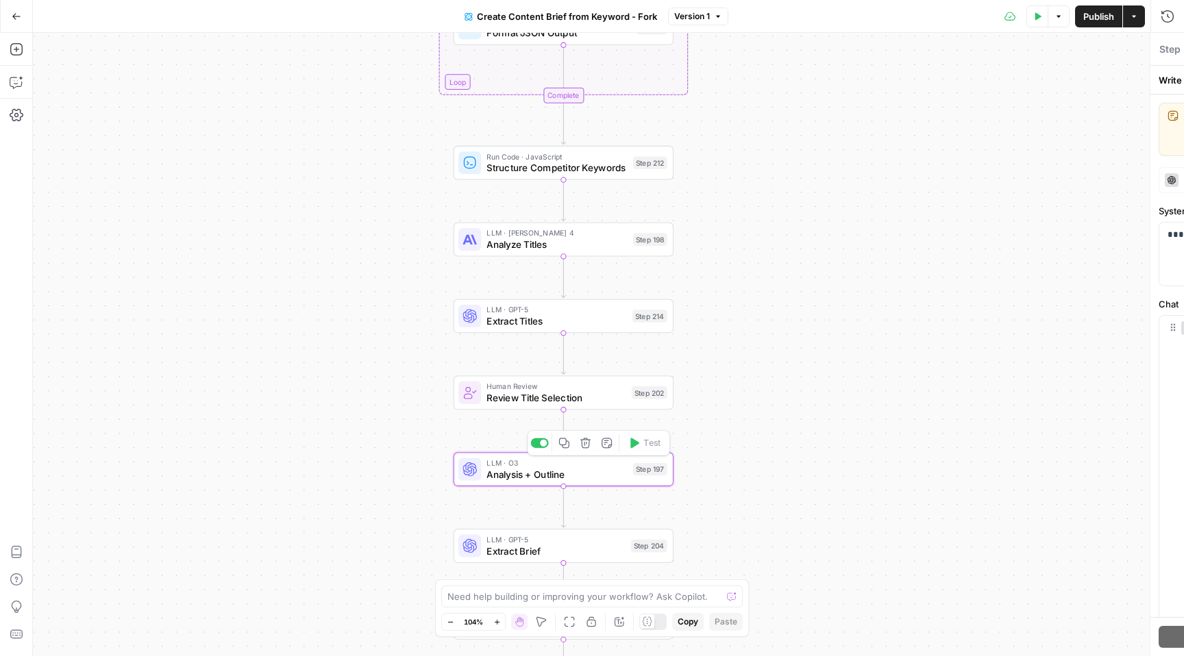
type textarea "Analysis + Outline"
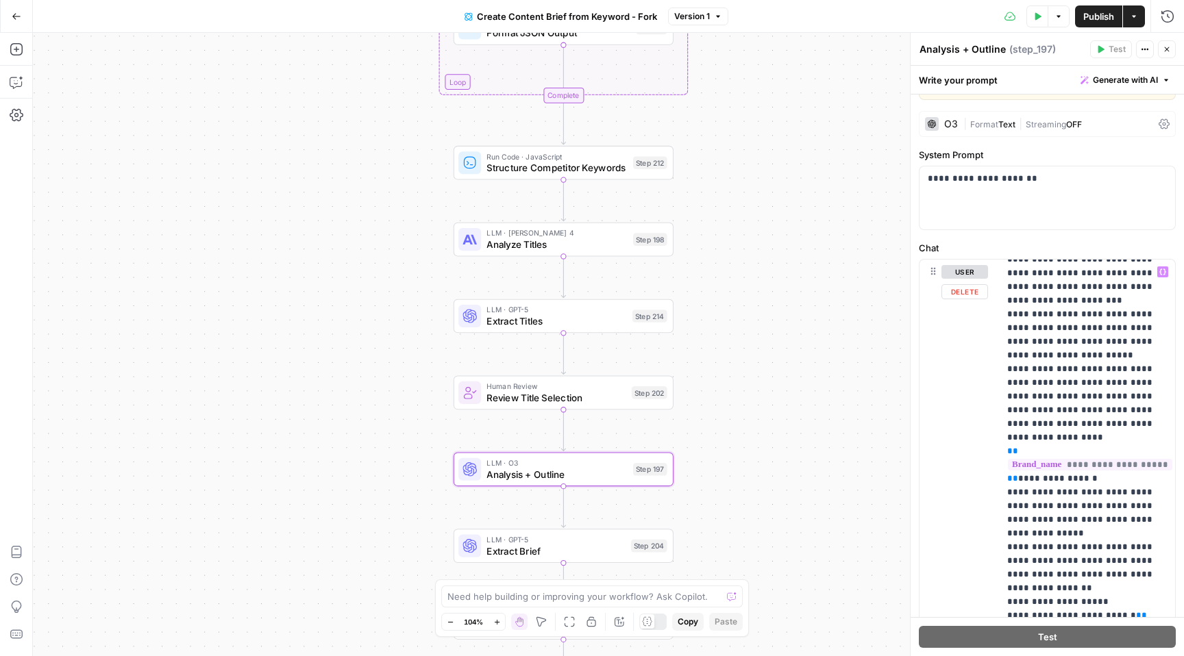
scroll to position [2138, 0]
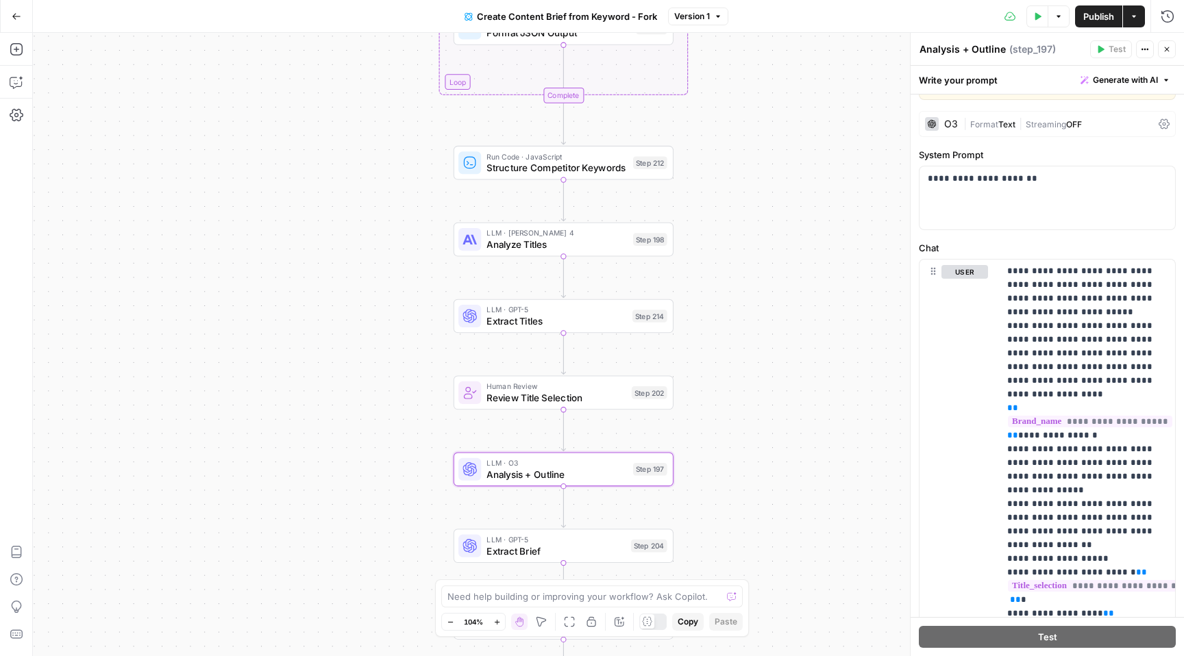
click at [15, 20] on icon "button" at bounding box center [17, 17] width 10 height 10
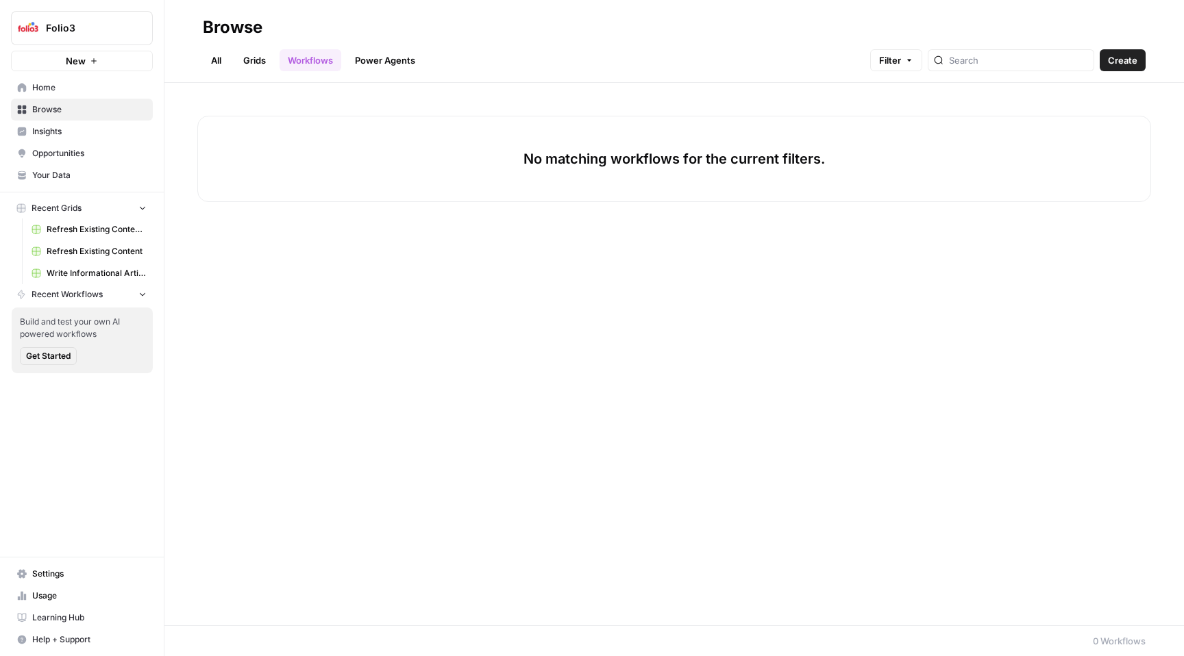
click at [100, 114] on span "Browse" at bounding box center [89, 109] width 114 height 12
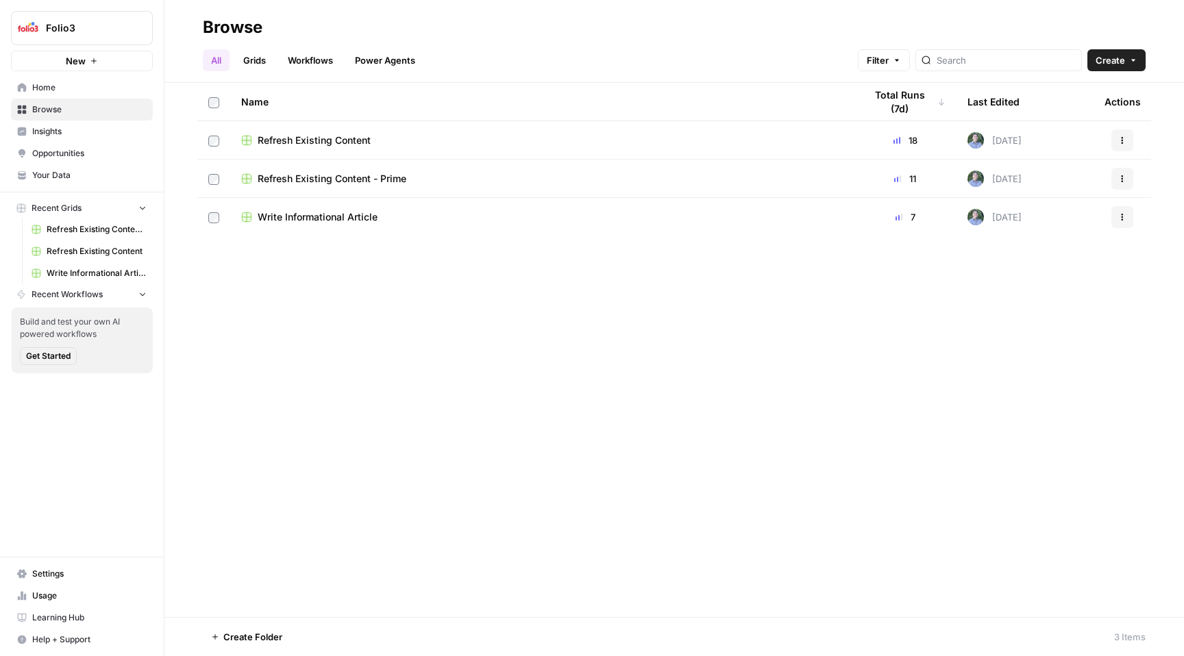
click at [328, 216] on span "Write Informational Article" at bounding box center [318, 217] width 120 height 14
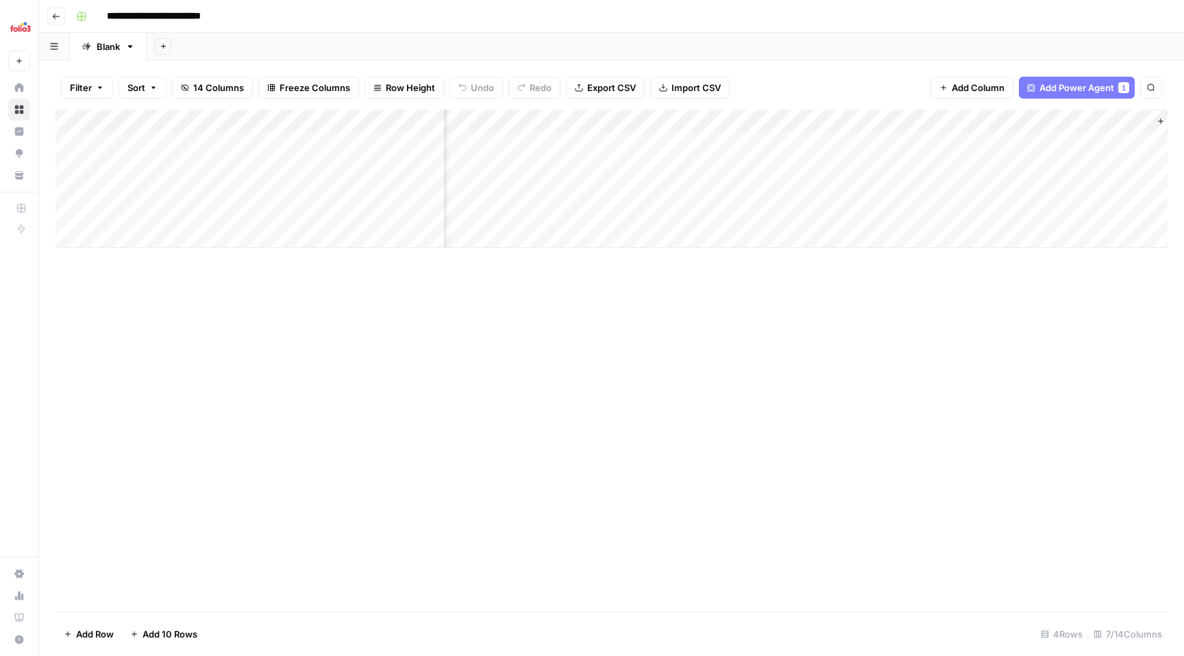
scroll to position [0, 316]
click at [1126, 119] on span "Add Column" at bounding box center [1136, 121] width 48 height 12
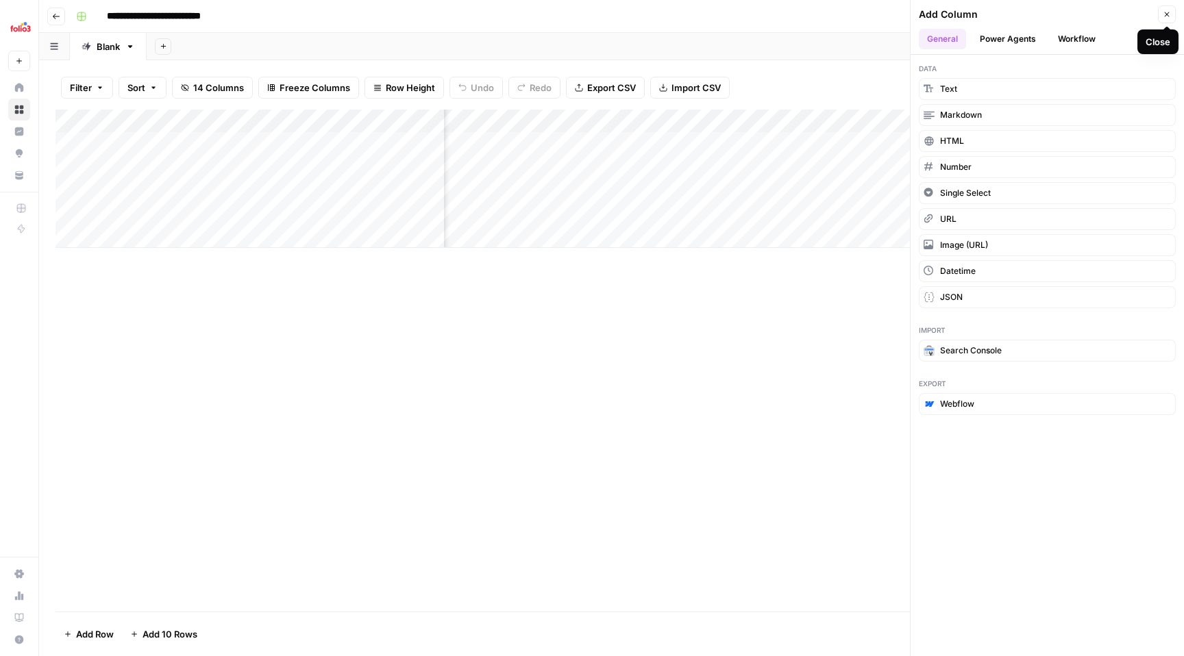
click at [1164, 16] on icon "button" at bounding box center [1166, 14] width 8 height 8
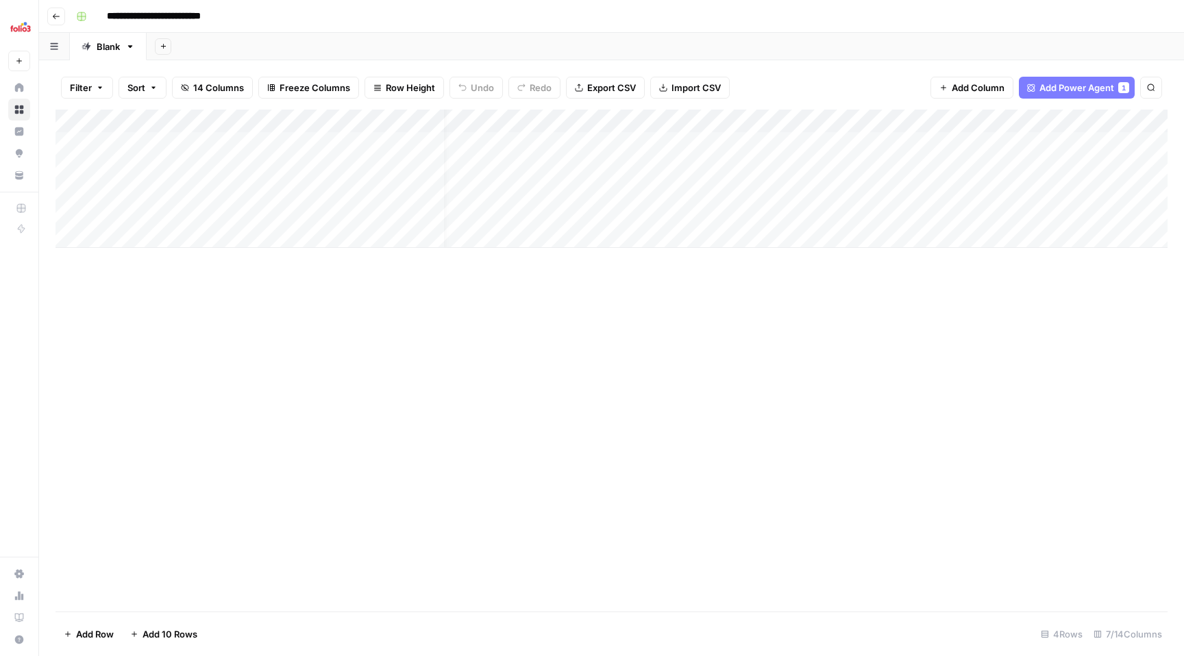
scroll to position [0, 0]
click at [58, 17] on icon "button" at bounding box center [56, 16] width 8 height 8
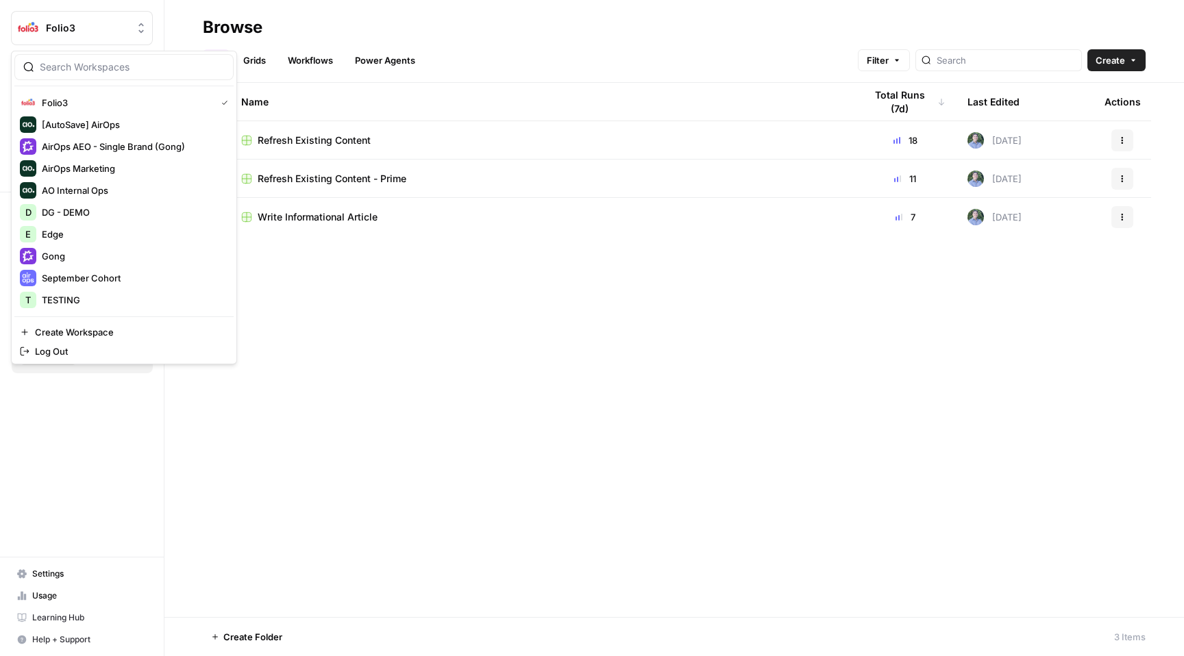
click at [91, 34] on span "Folio3" at bounding box center [87, 28] width 83 height 14
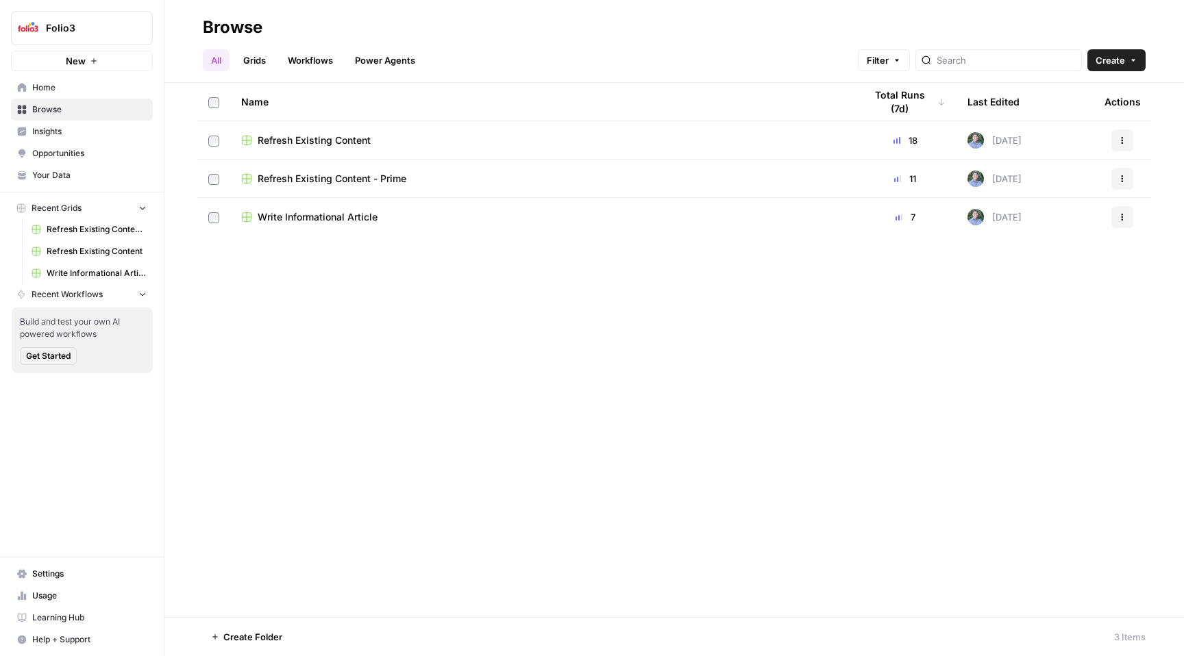
click at [374, 176] on span "Refresh Existing Content - Prime" at bounding box center [332, 179] width 149 height 14
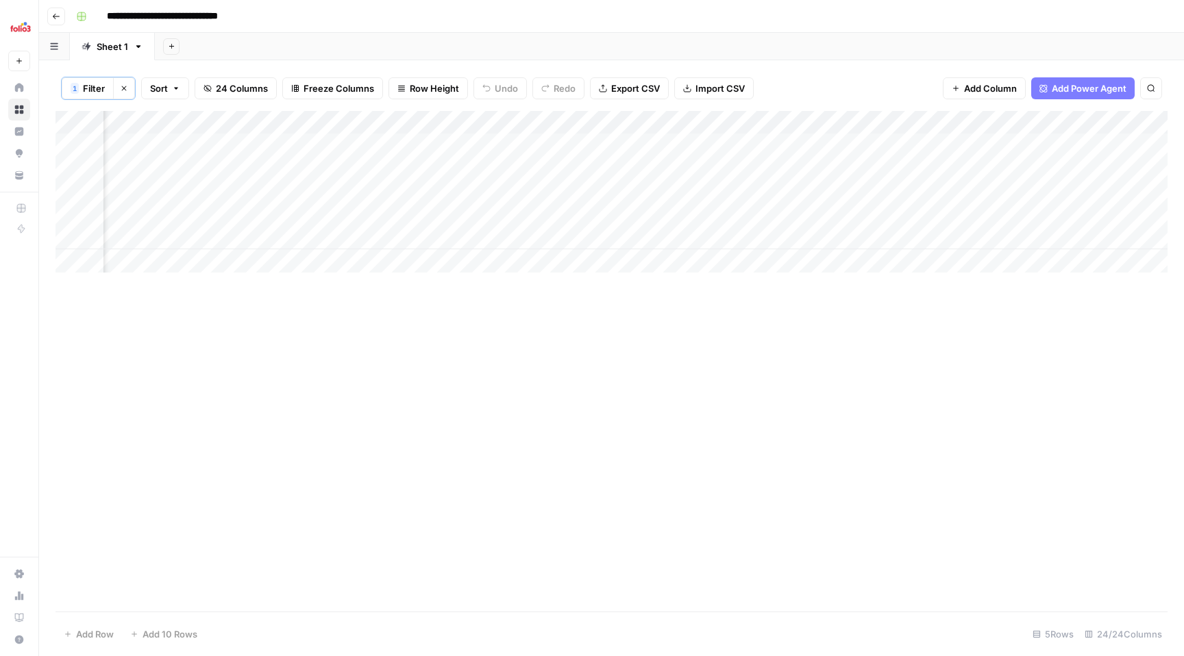
scroll to position [0, 717]
click at [767, 142] on div "Add Column" at bounding box center [611, 192] width 1112 height 162
click at [776, 168] on div "Add Column" at bounding box center [611, 192] width 1112 height 162
click at [768, 212] on div "Add Column" at bounding box center [611, 192] width 1112 height 162
click at [771, 238] on div "Add Column" at bounding box center [611, 192] width 1112 height 162
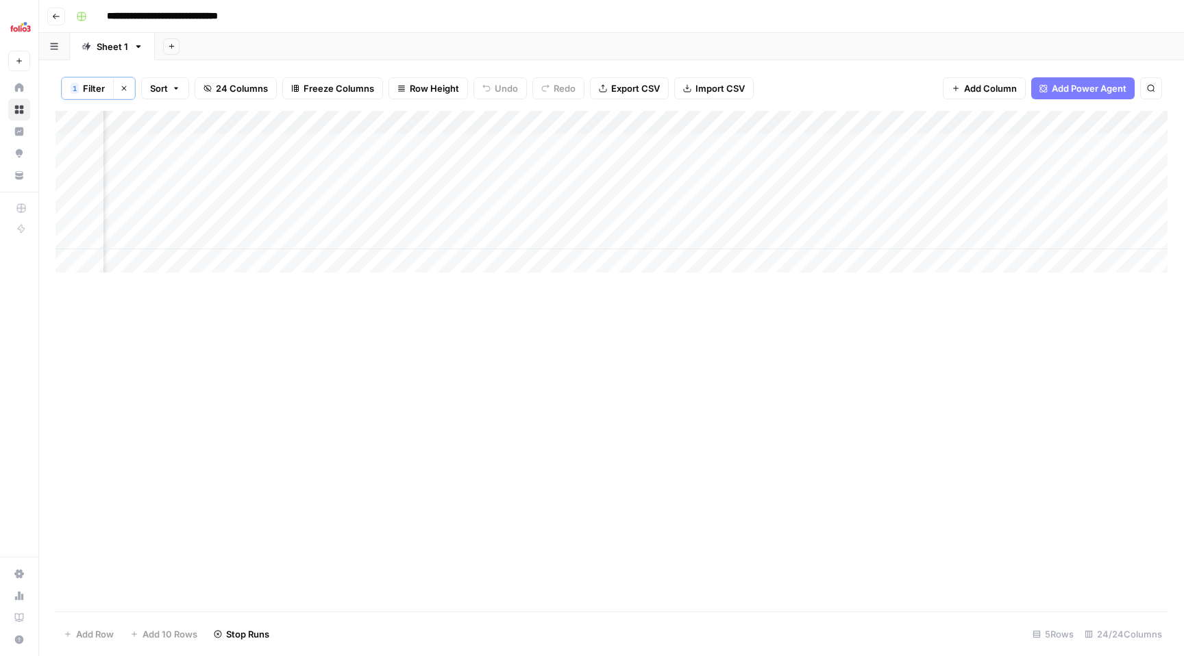
scroll to position [0, 1133]
click at [348, 190] on div "Add Column" at bounding box center [611, 192] width 1112 height 162
click at [827, 142] on div "Add Column" at bounding box center [611, 192] width 1112 height 162
click at [835, 166] on div "Add Column" at bounding box center [611, 192] width 1112 height 162
click at [825, 216] on div "Add Column" at bounding box center [611, 192] width 1112 height 162
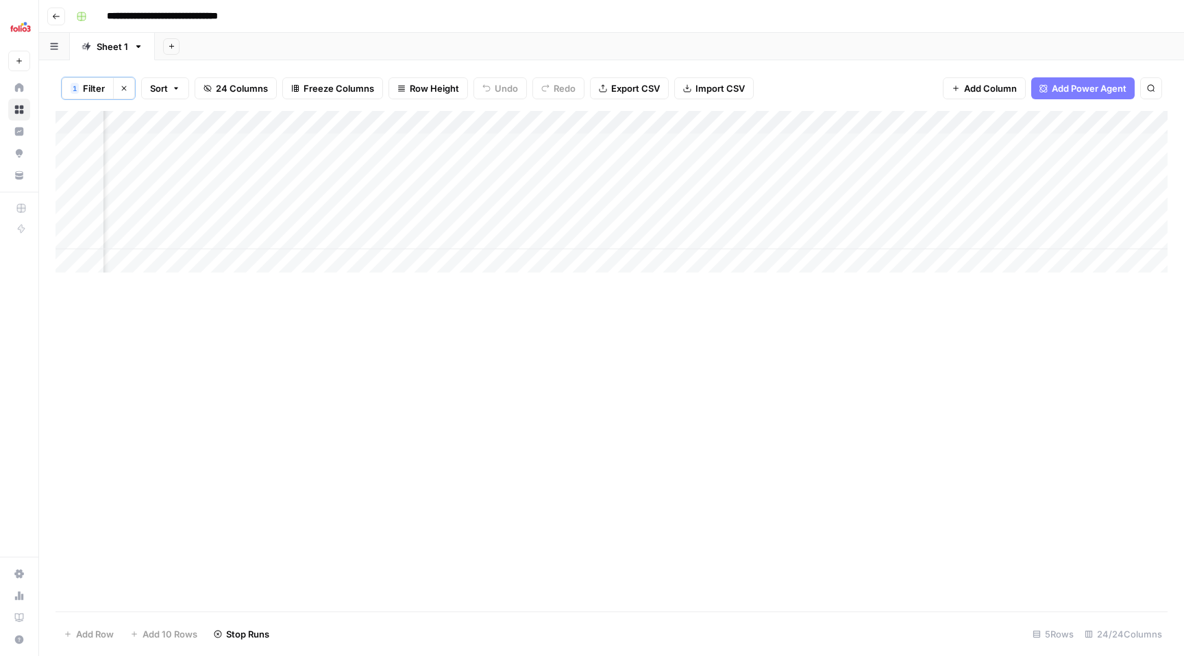
click at [829, 235] on div "Add Column" at bounding box center [611, 192] width 1112 height 162
click at [826, 197] on div "Add Column" at bounding box center [611, 192] width 1112 height 162
